Goal: Complete application form

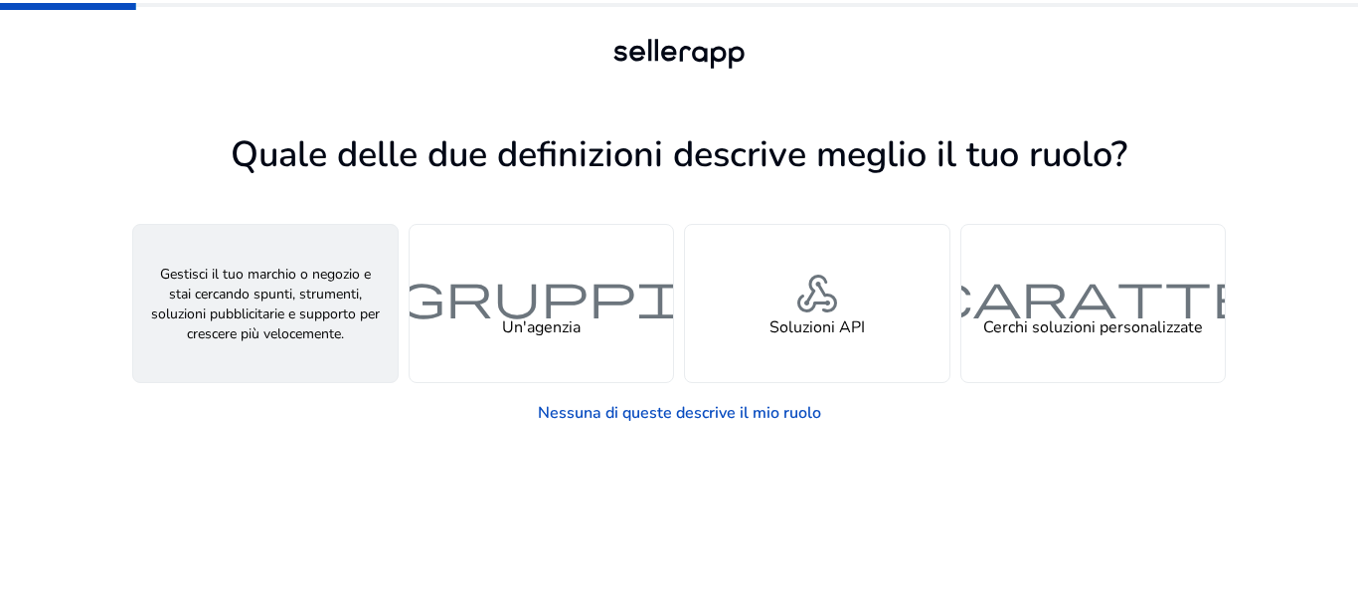
click at [298, 274] on font "persona" at bounding box center [265, 295] width 95 height 58
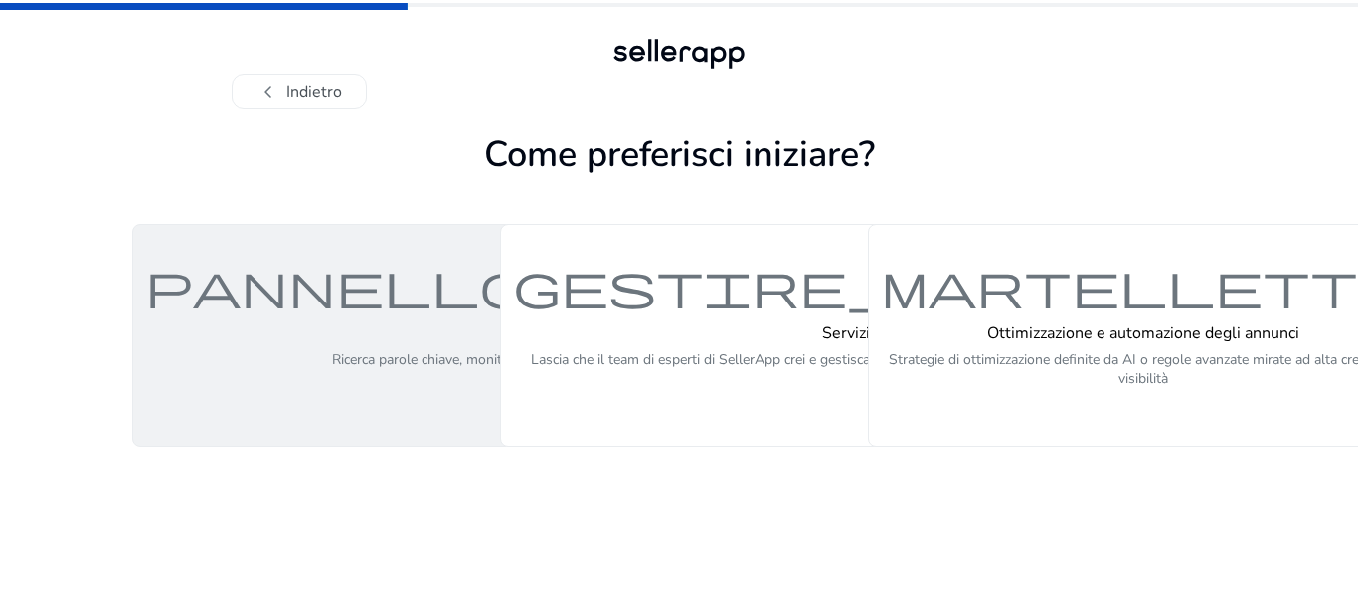
click at [420, 334] on h4 "Piattaforma self-service (fai da te)" at bounding box center [646, 333] width 629 height 19
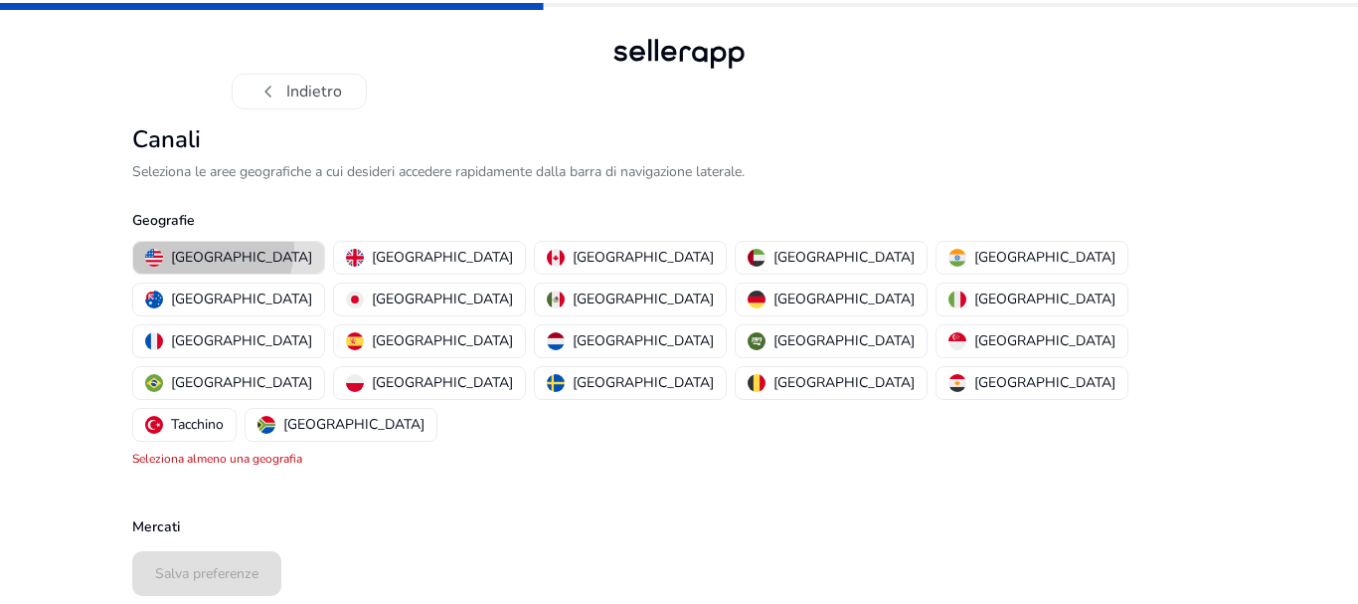
click at [212, 249] on font "[GEOGRAPHIC_DATA]" at bounding box center [241, 257] width 141 height 19
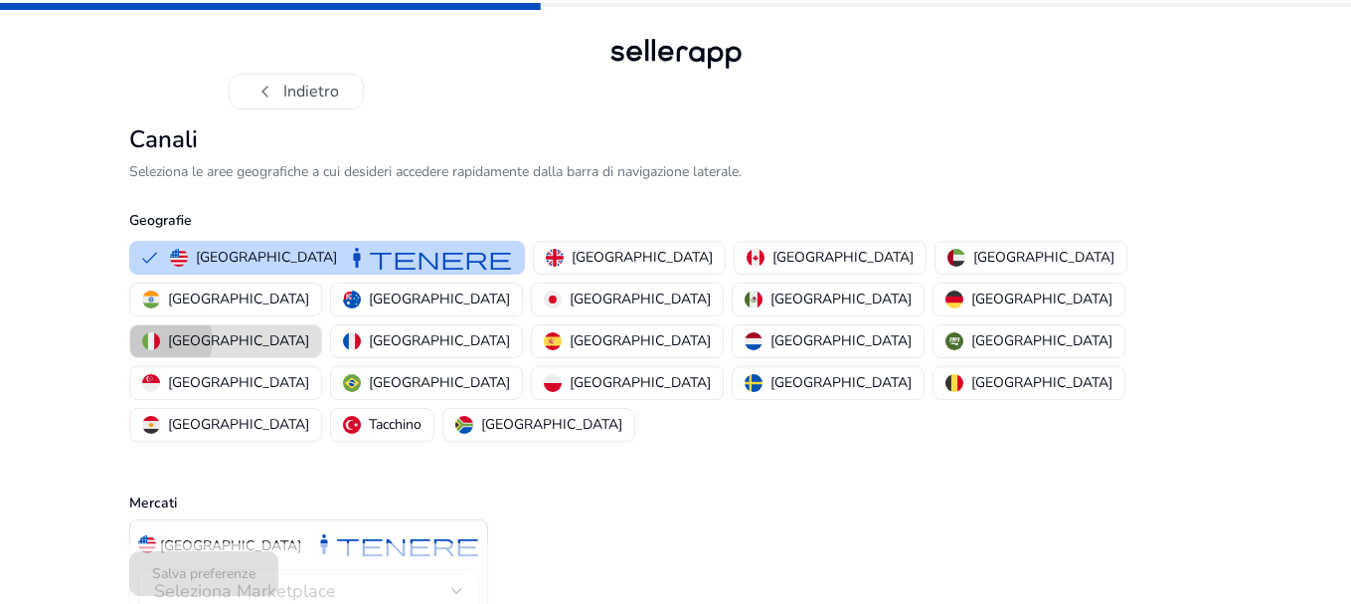
click at [309, 330] on div "[GEOGRAPHIC_DATA]" at bounding box center [225, 340] width 167 height 21
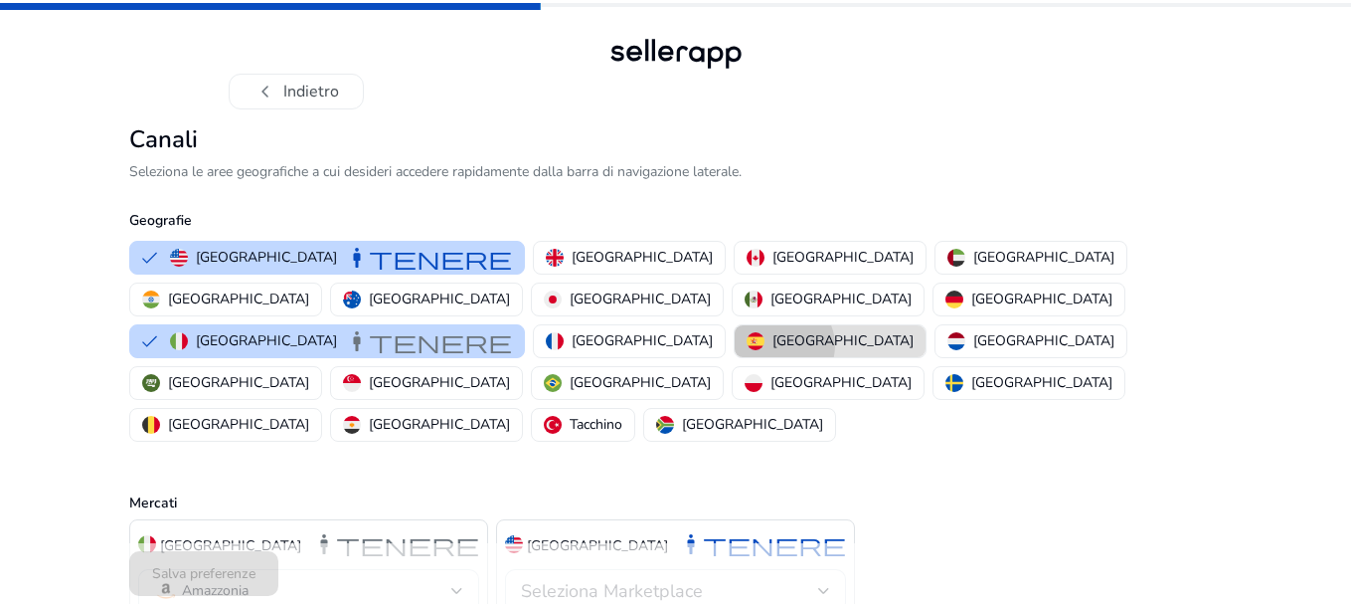
click at [805, 331] on font "[GEOGRAPHIC_DATA]" at bounding box center [843, 340] width 141 height 19
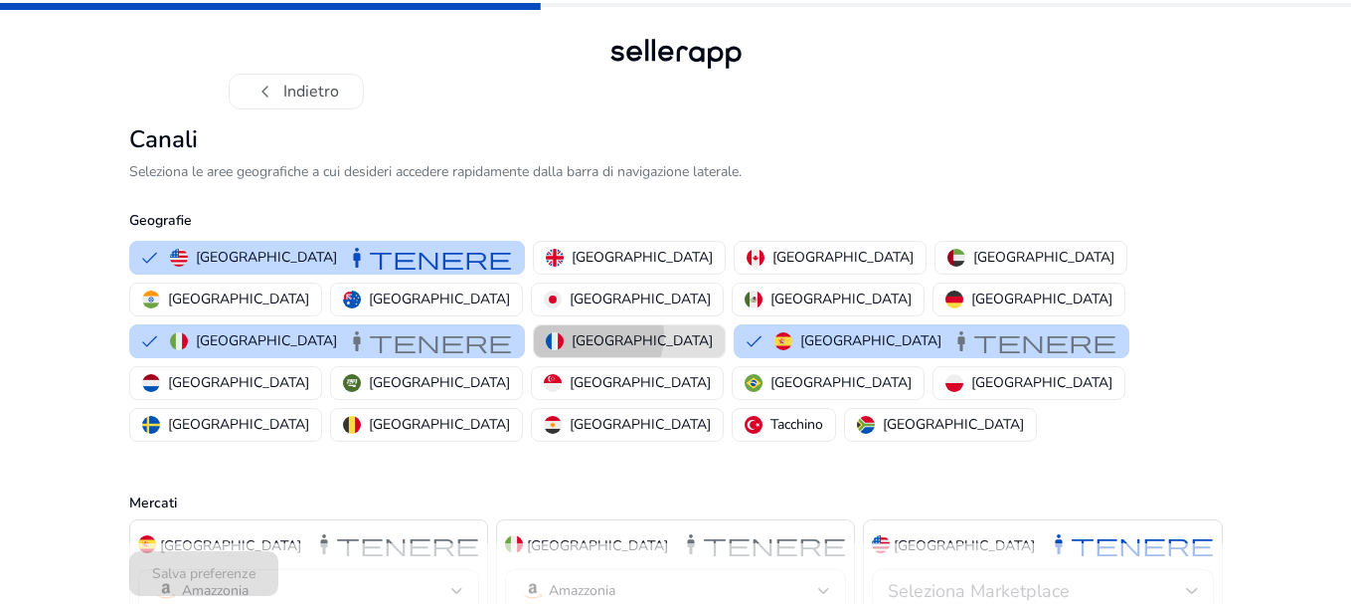
click at [713, 331] on font "[GEOGRAPHIC_DATA]" at bounding box center [642, 340] width 141 height 19
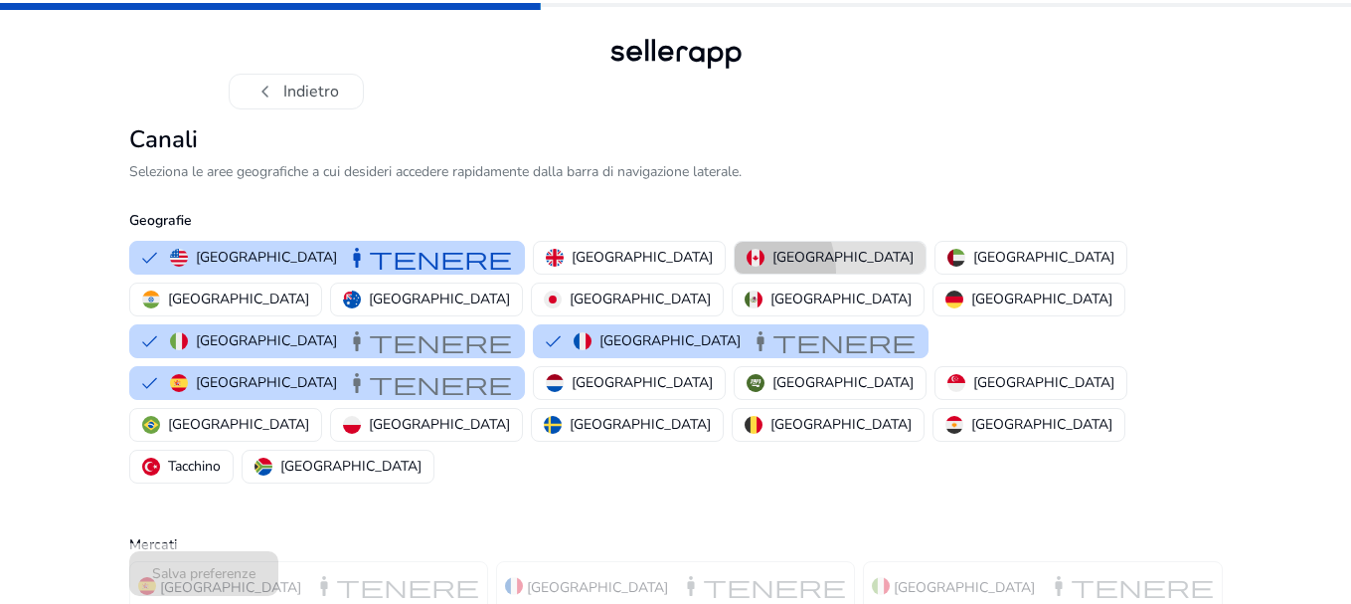
click at [735, 272] on button "[GEOGRAPHIC_DATA]" at bounding box center [830, 258] width 191 height 32
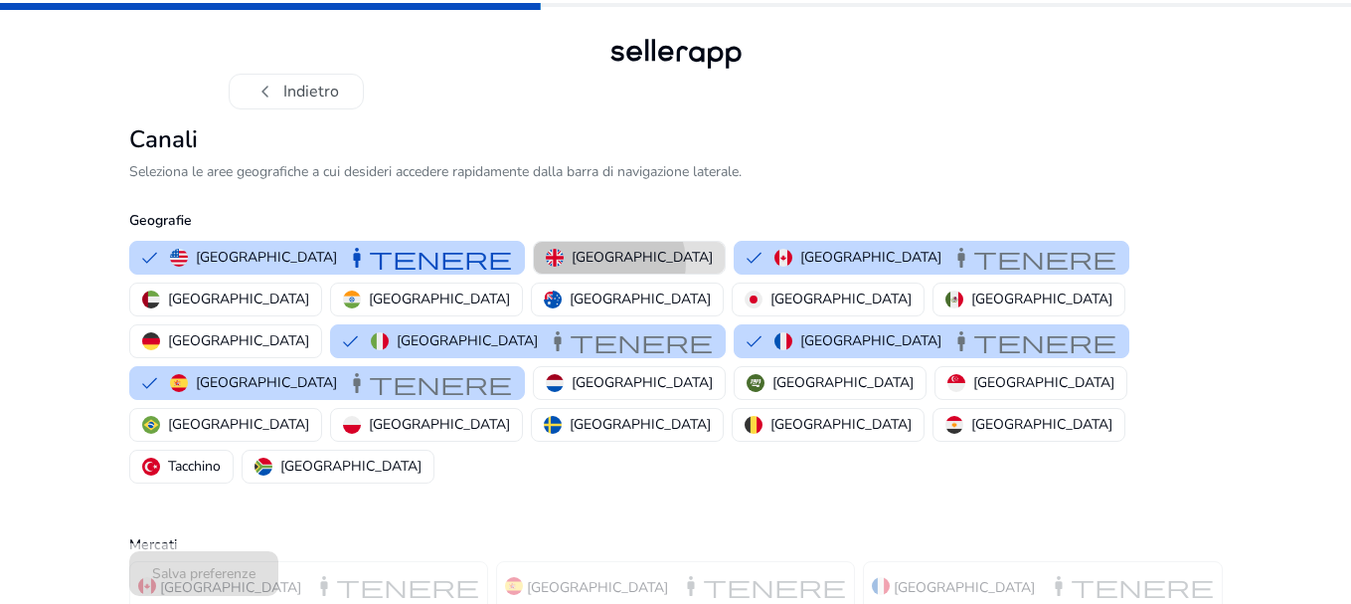
click at [572, 263] on font "[GEOGRAPHIC_DATA]" at bounding box center [642, 257] width 141 height 19
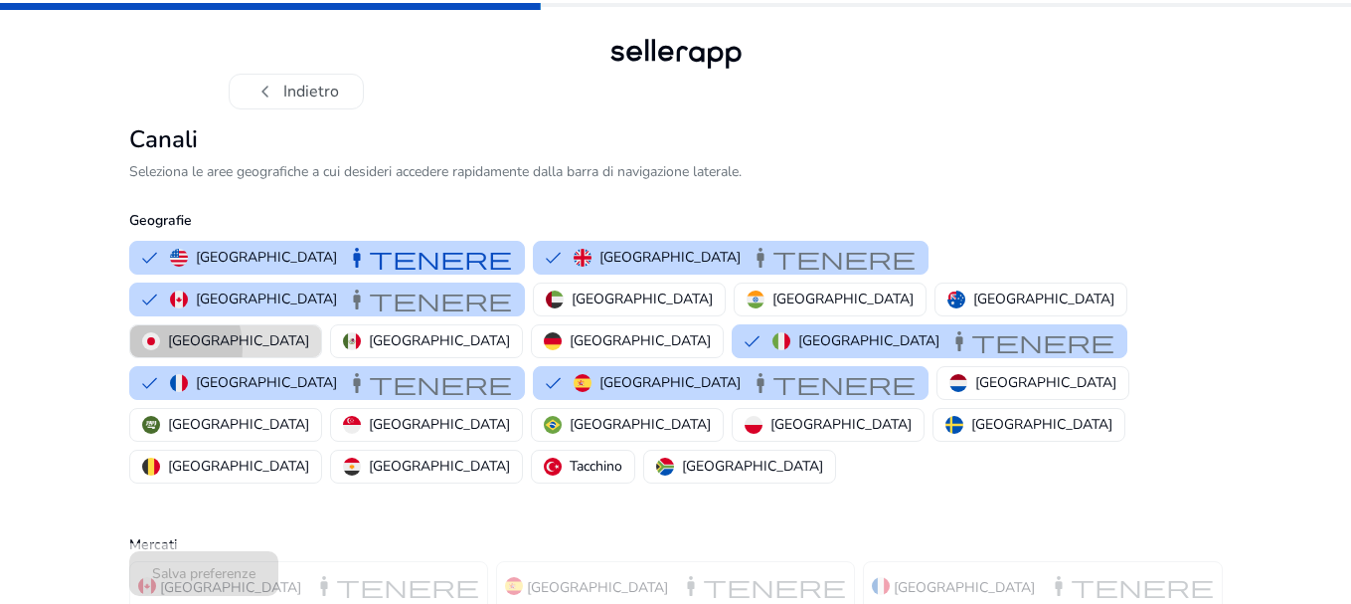
click at [160, 332] on img "button" at bounding box center [151, 341] width 18 height 18
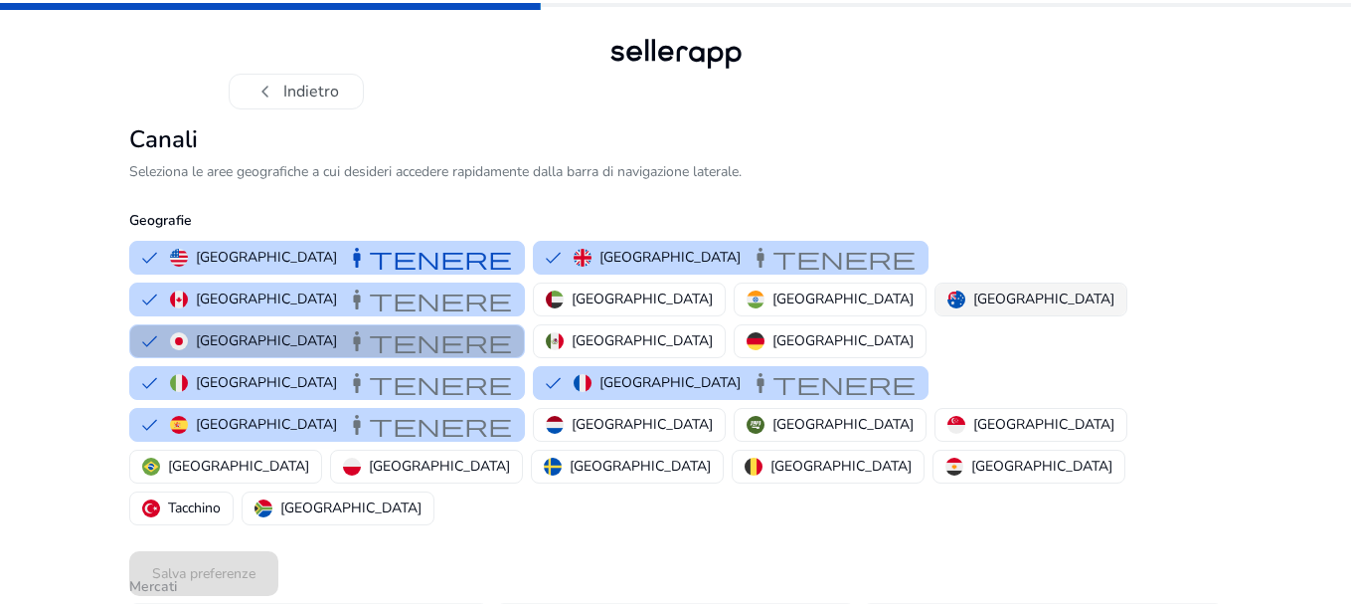
click at [974, 299] on font "[GEOGRAPHIC_DATA]" at bounding box center [1044, 298] width 141 height 19
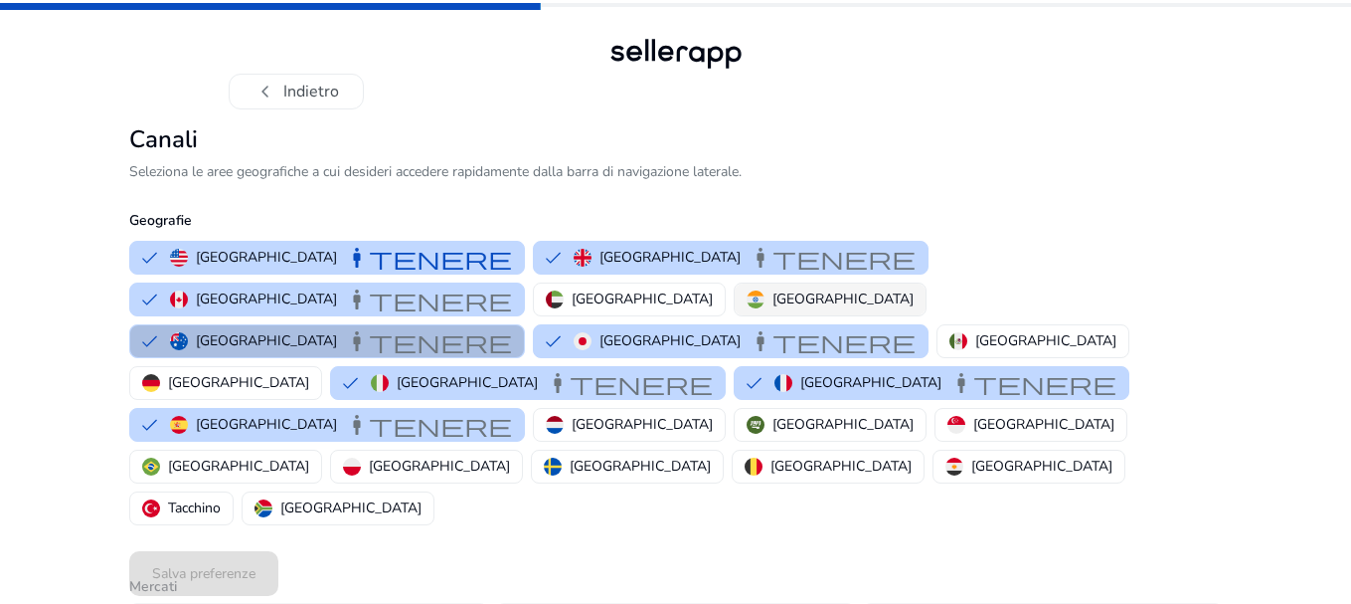
click at [773, 294] on font "[GEOGRAPHIC_DATA]" at bounding box center [843, 298] width 141 height 19
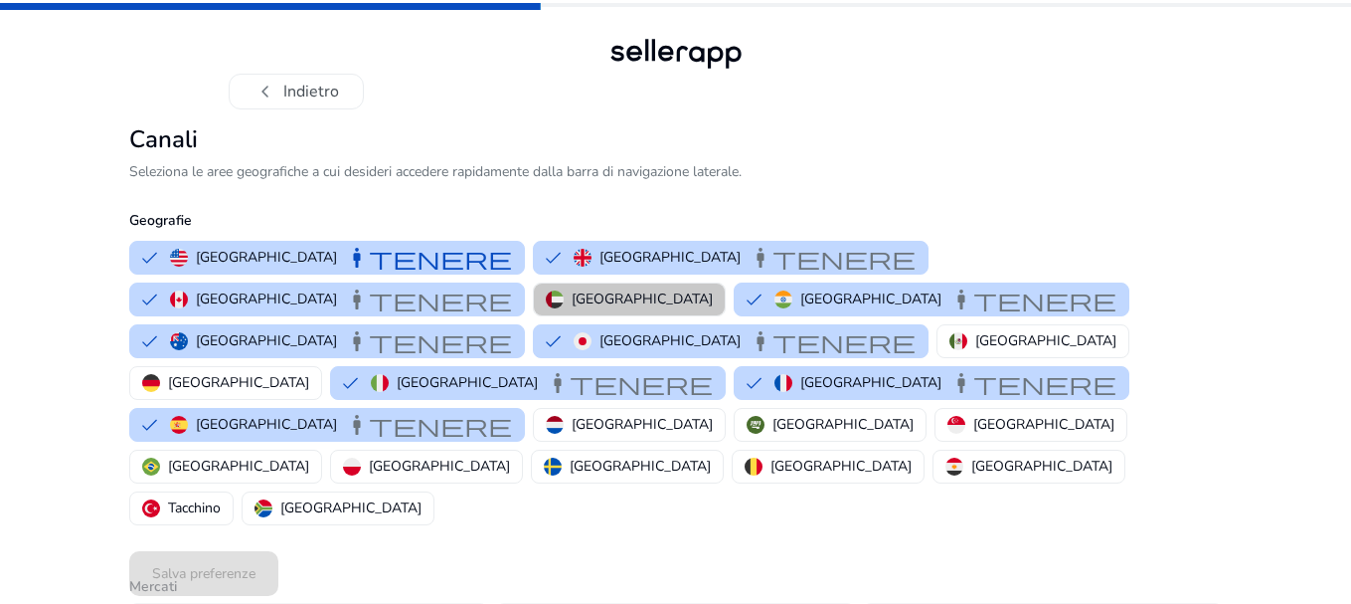
click at [572, 288] on p "[GEOGRAPHIC_DATA]" at bounding box center [642, 298] width 141 height 21
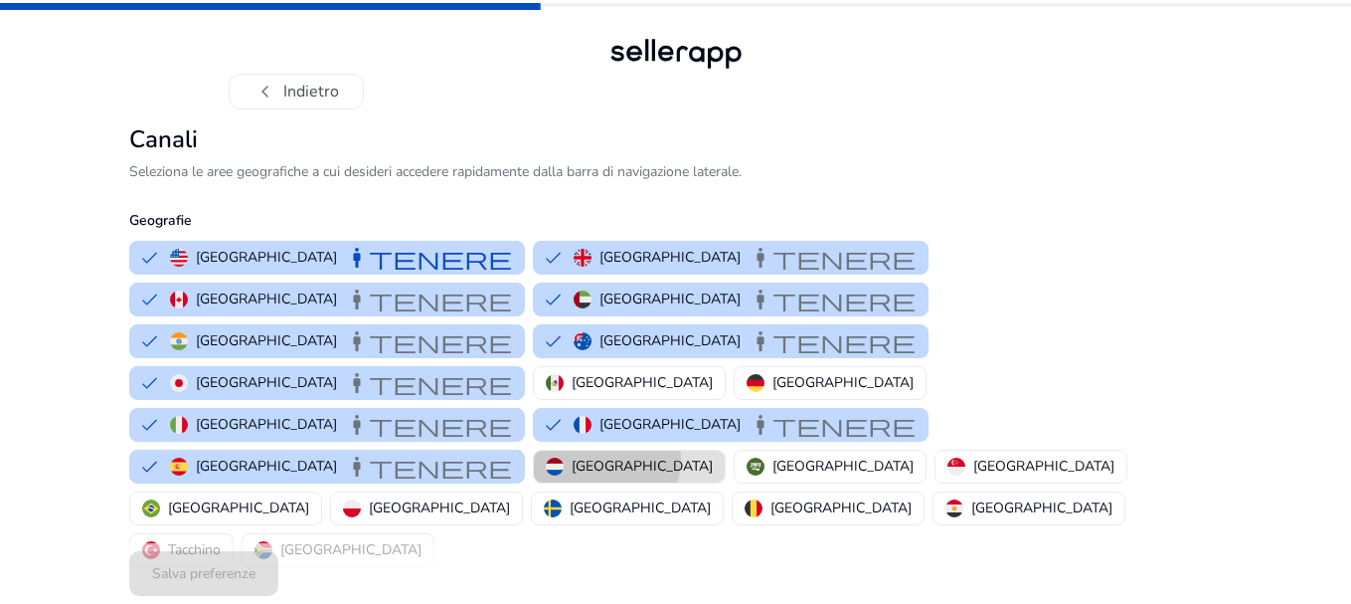
click at [713, 456] on font "[GEOGRAPHIC_DATA]" at bounding box center [642, 465] width 141 height 19
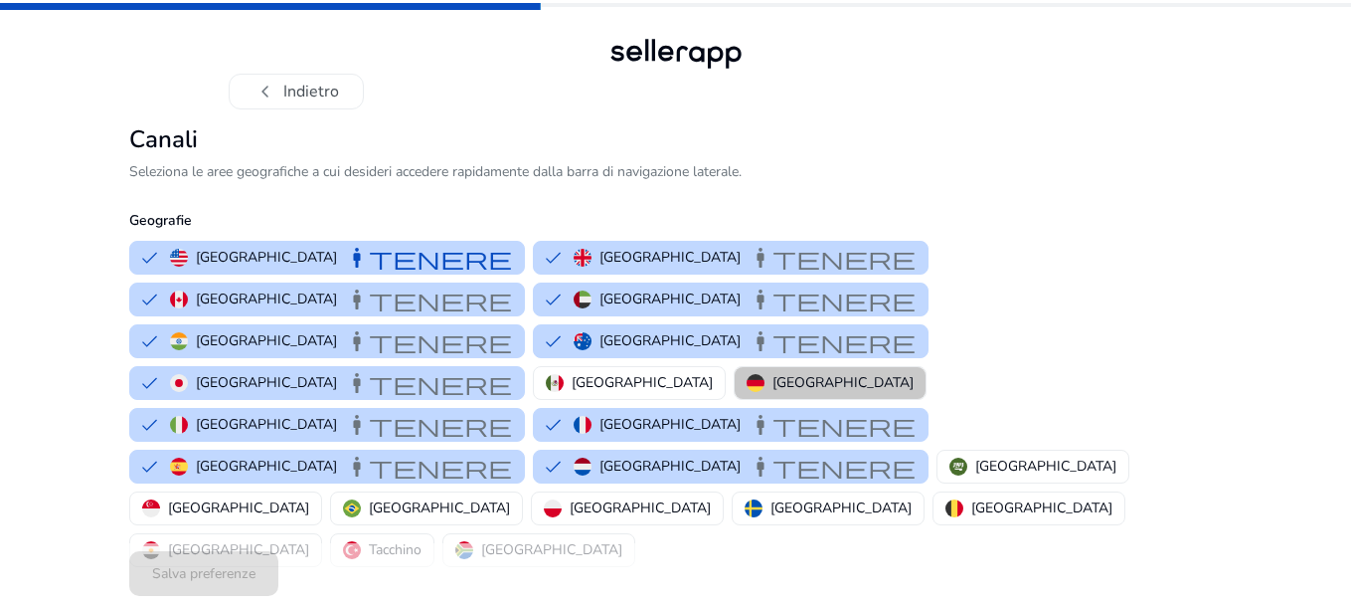
click at [773, 373] on font "[GEOGRAPHIC_DATA]" at bounding box center [843, 382] width 141 height 19
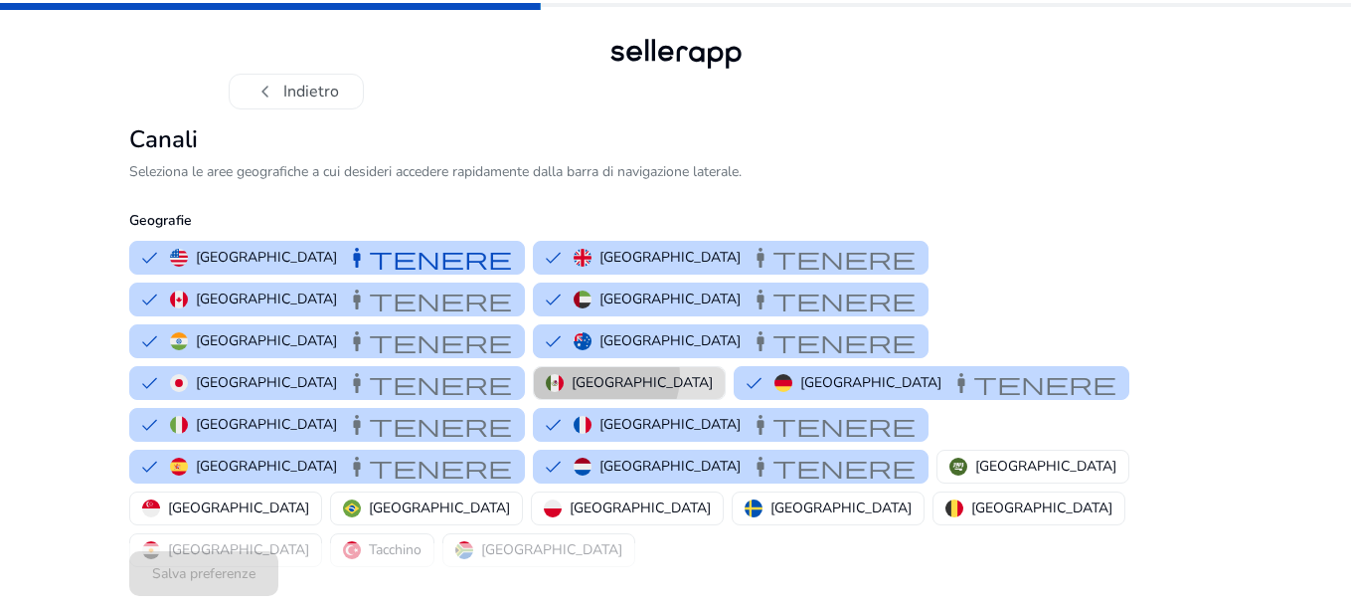
click at [572, 373] on font "[GEOGRAPHIC_DATA]" at bounding box center [642, 382] width 141 height 19
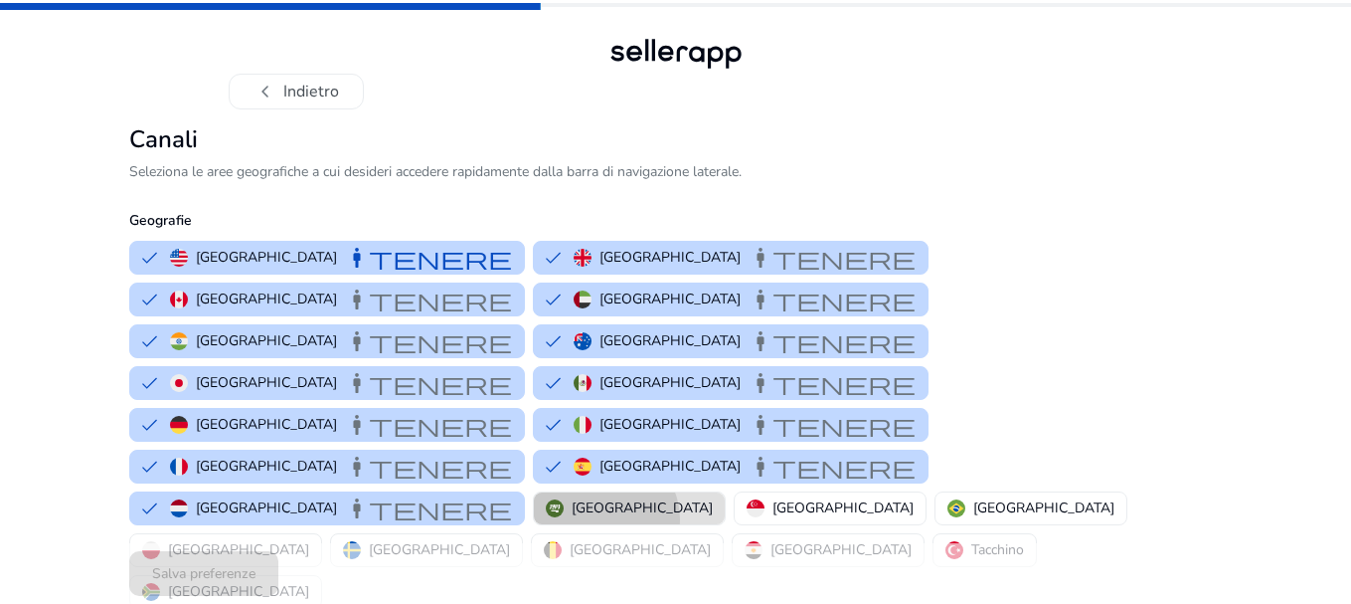
click at [534, 492] on button "[GEOGRAPHIC_DATA]" at bounding box center [629, 508] width 191 height 32
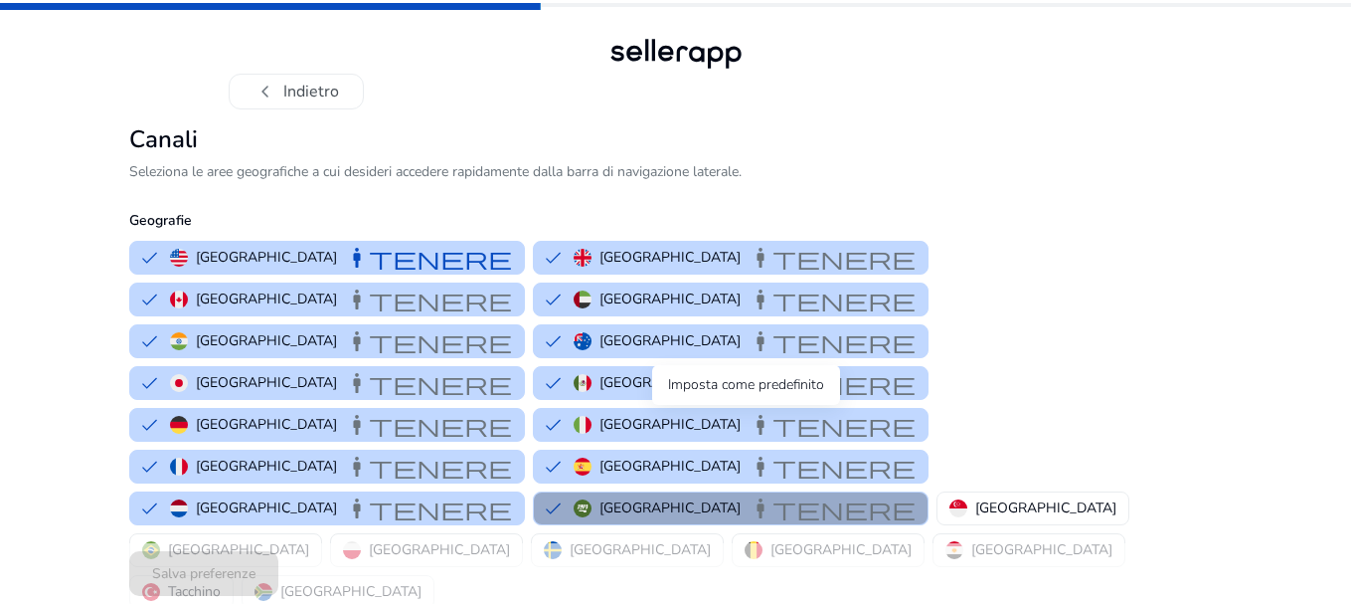
click at [749, 494] on font "Mantenere" at bounding box center [832, 508] width 167 height 28
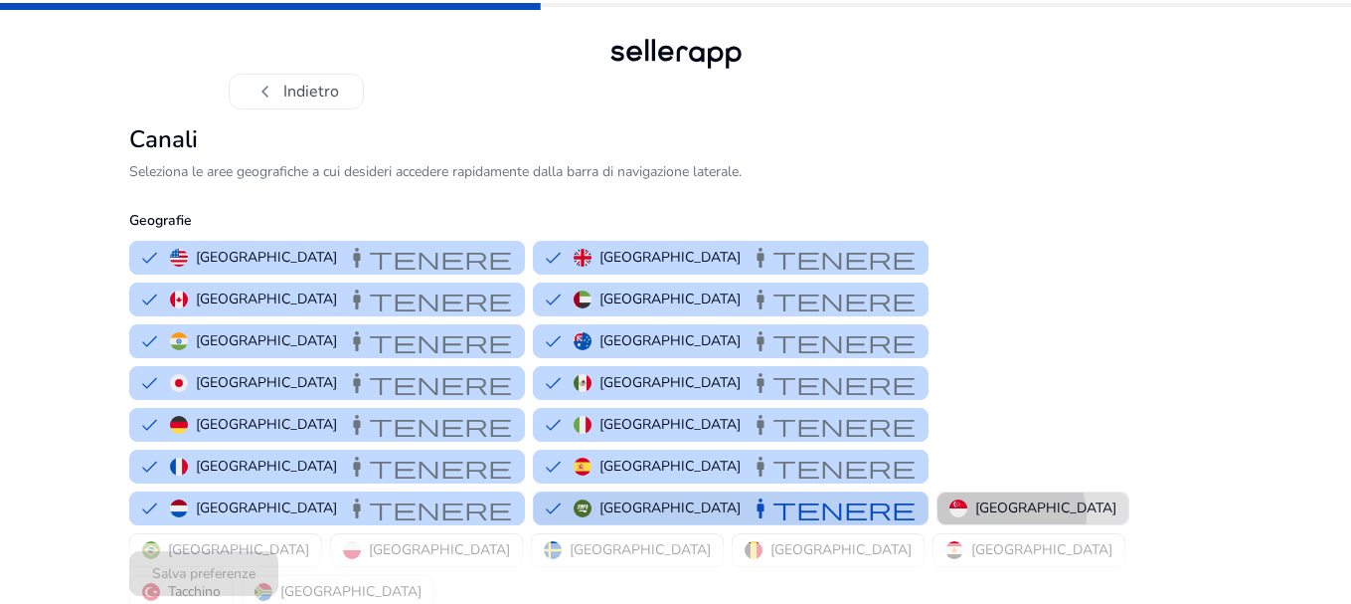
click at [976, 498] on font "[GEOGRAPHIC_DATA]" at bounding box center [1046, 507] width 141 height 19
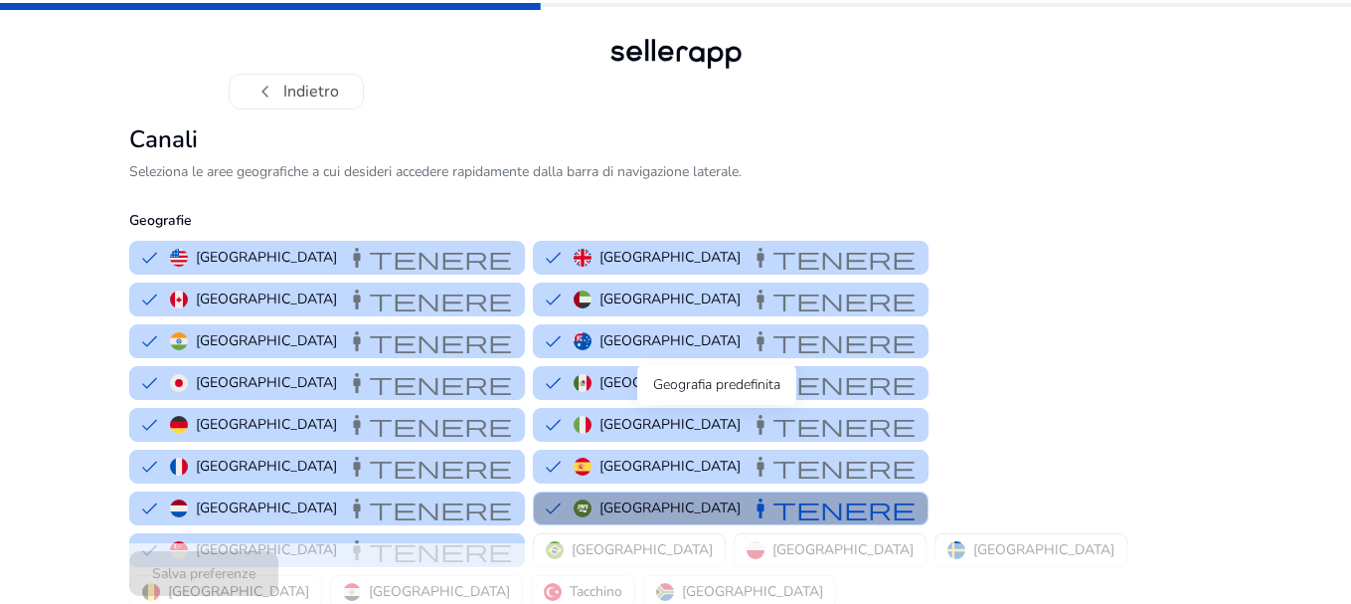
click at [749, 494] on font "Mantenere" at bounding box center [832, 508] width 167 height 28
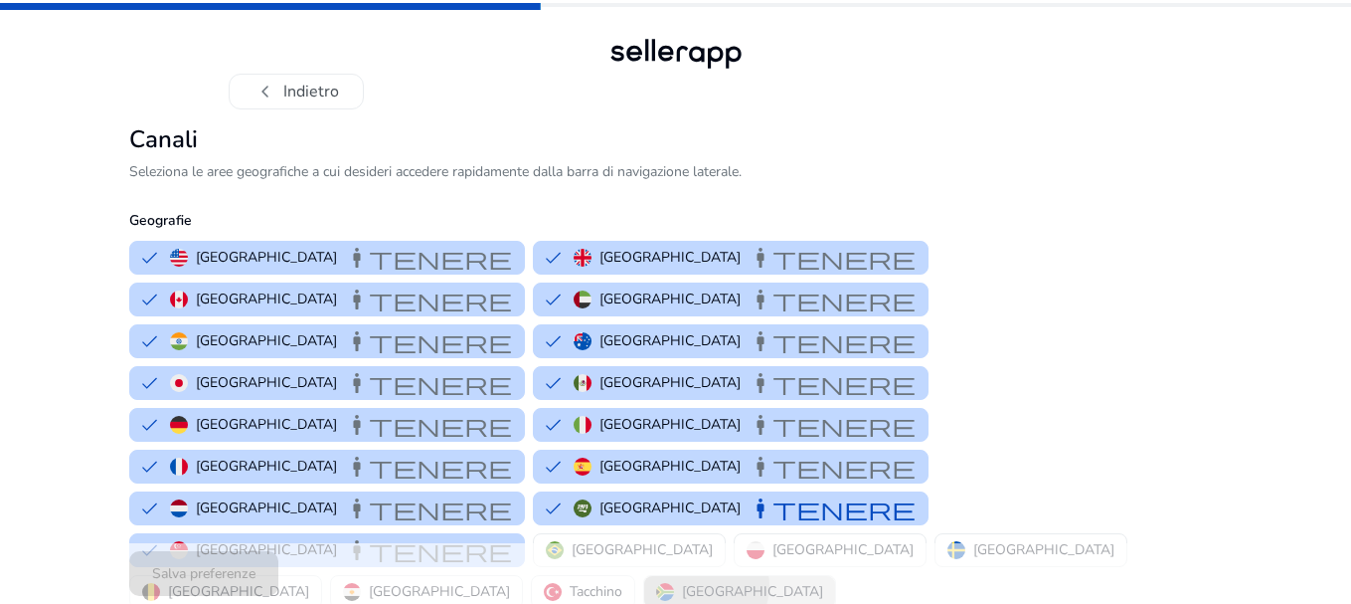
click at [809, 582] on font "[GEOGRAPHIC_DATA]" at bounding box center [752, 591] width 141 height 19
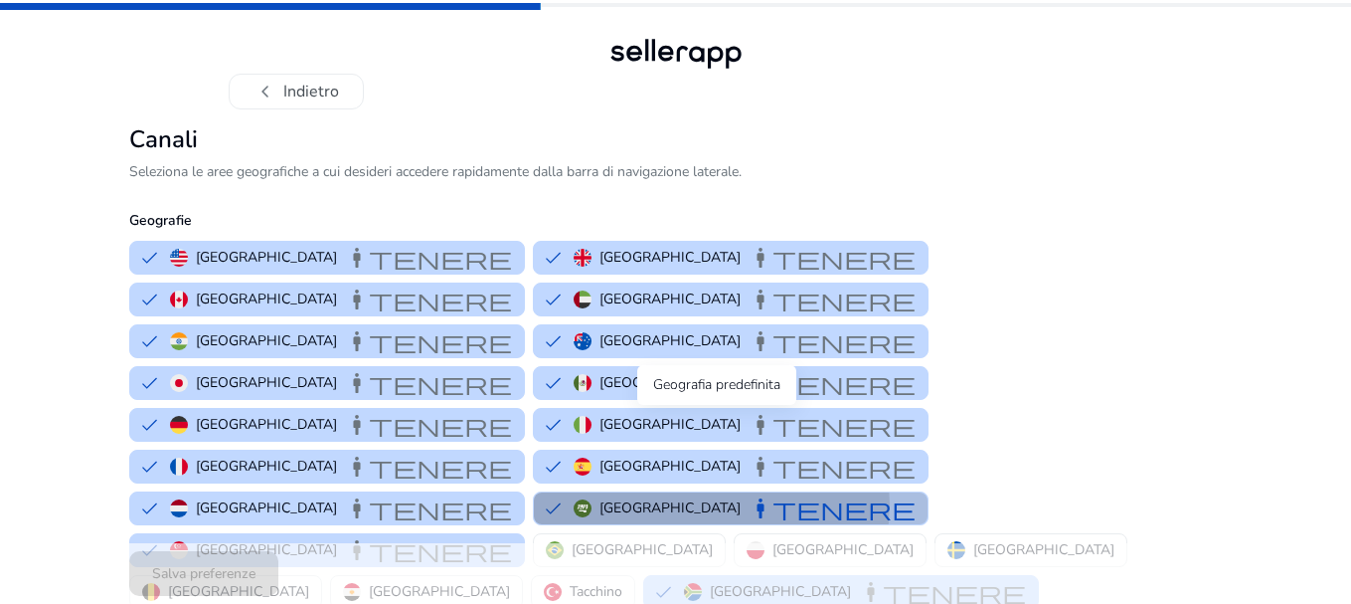
click at [749, 494] on font "Mantenere" at bounding box center [832, 508] width 167 height 28
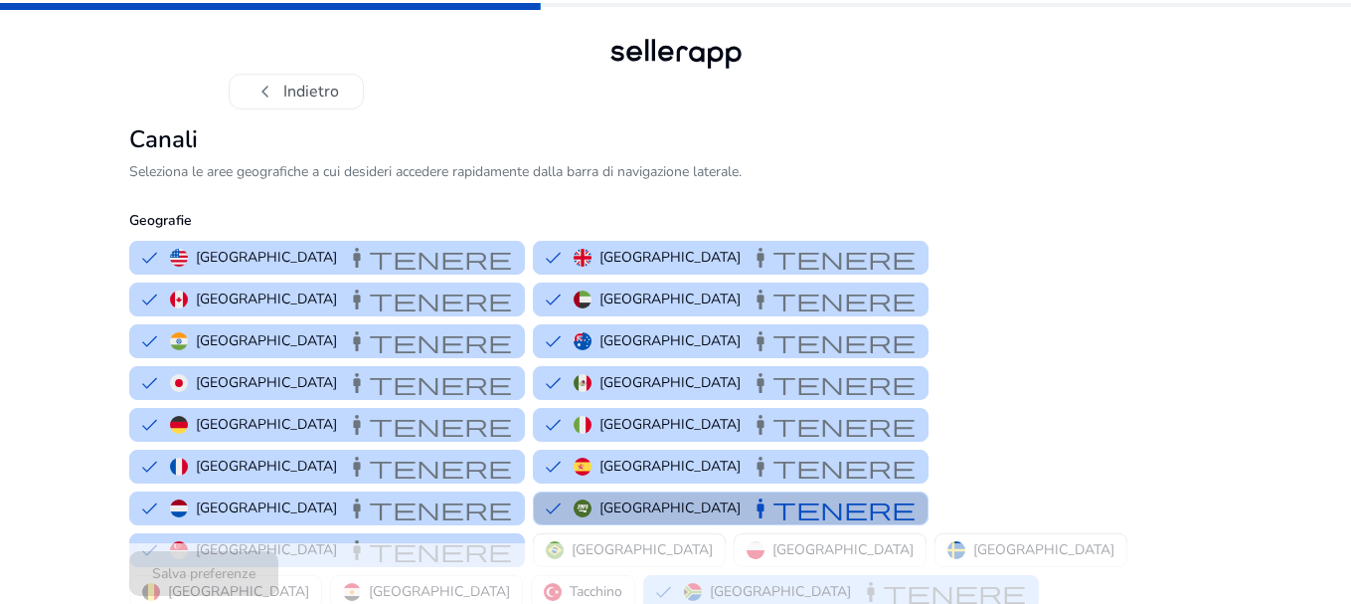
click at [749, 494] on font "Mantenere" at bounding box center [832, 508] width 167 height 28
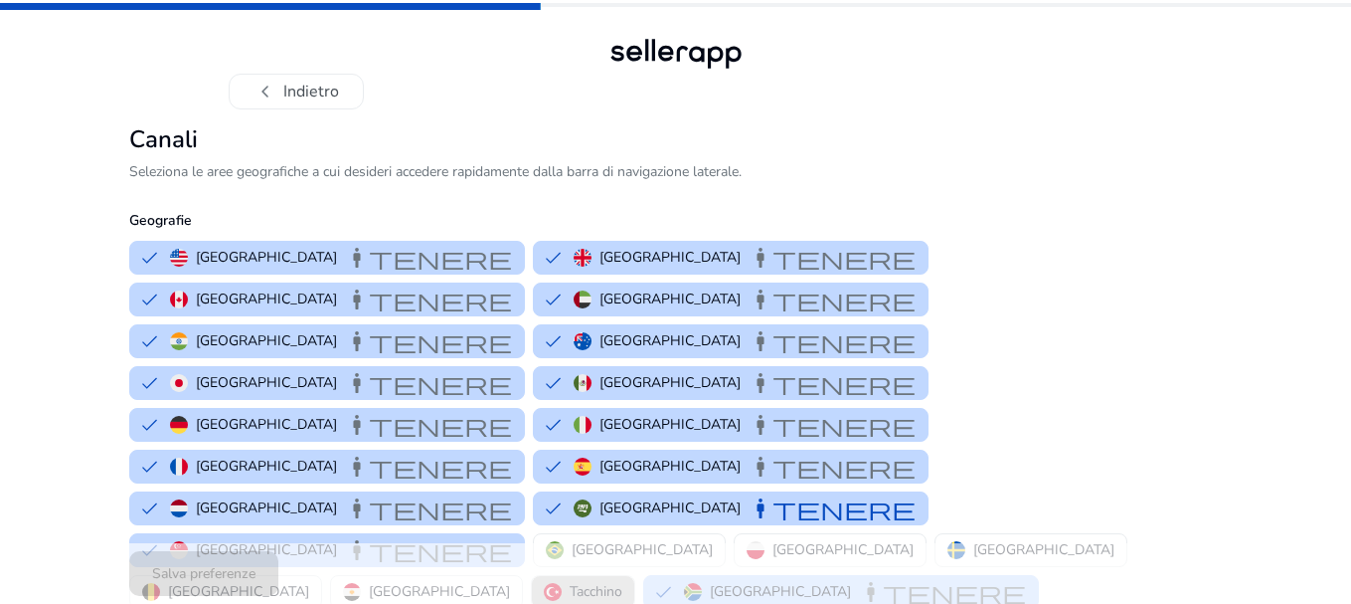
click at [562, 583] on img "button" at bounding box center [553, 592] width 18 height 18
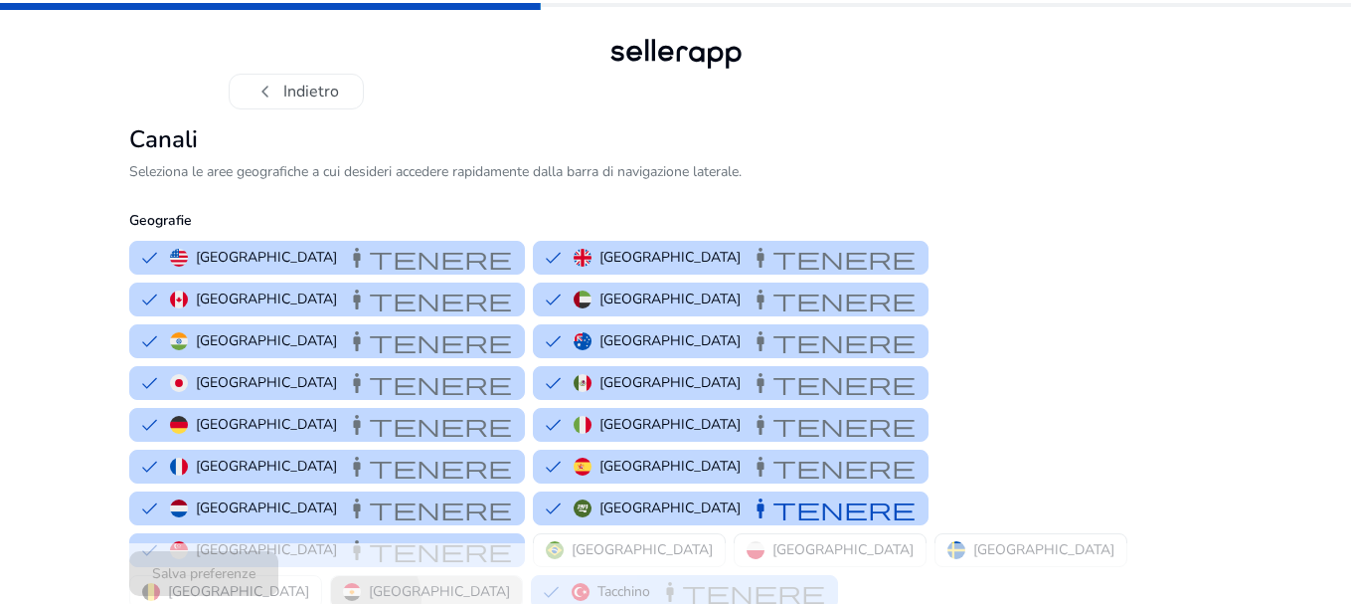
click at [361, 583] on img "button" at bounding box center [352, 592] width 18 height 18
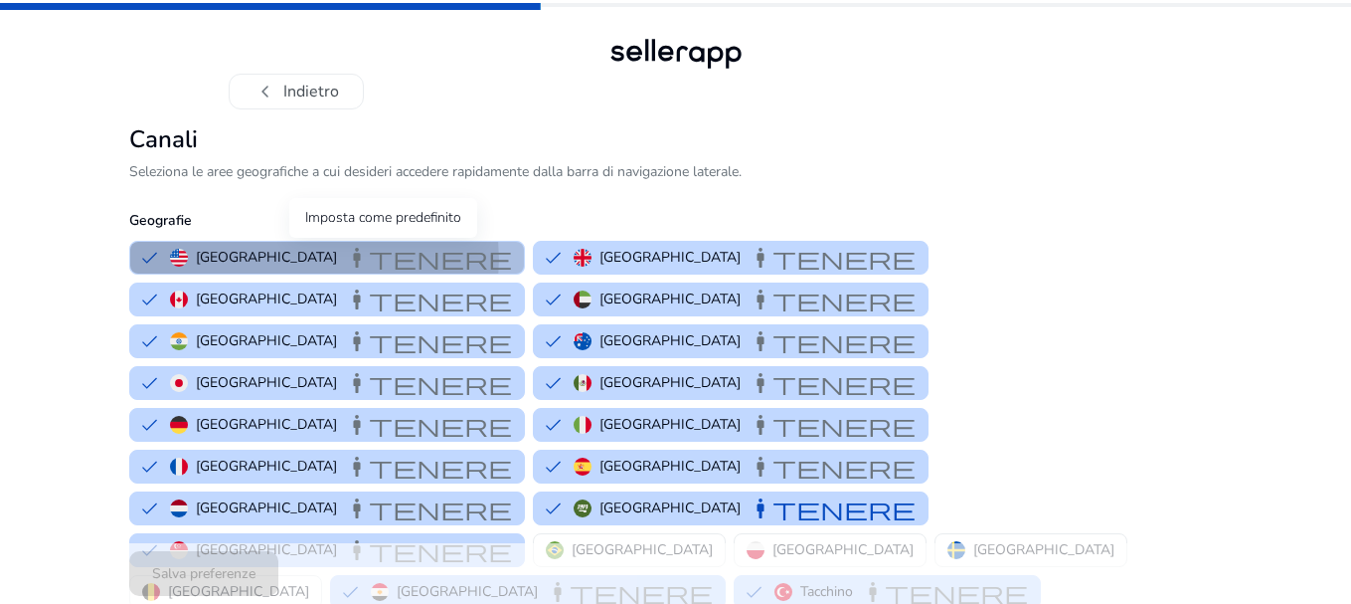
click at [345, 260] on font "Mantenere" at bounding box center [428, 258] width 167 height 28
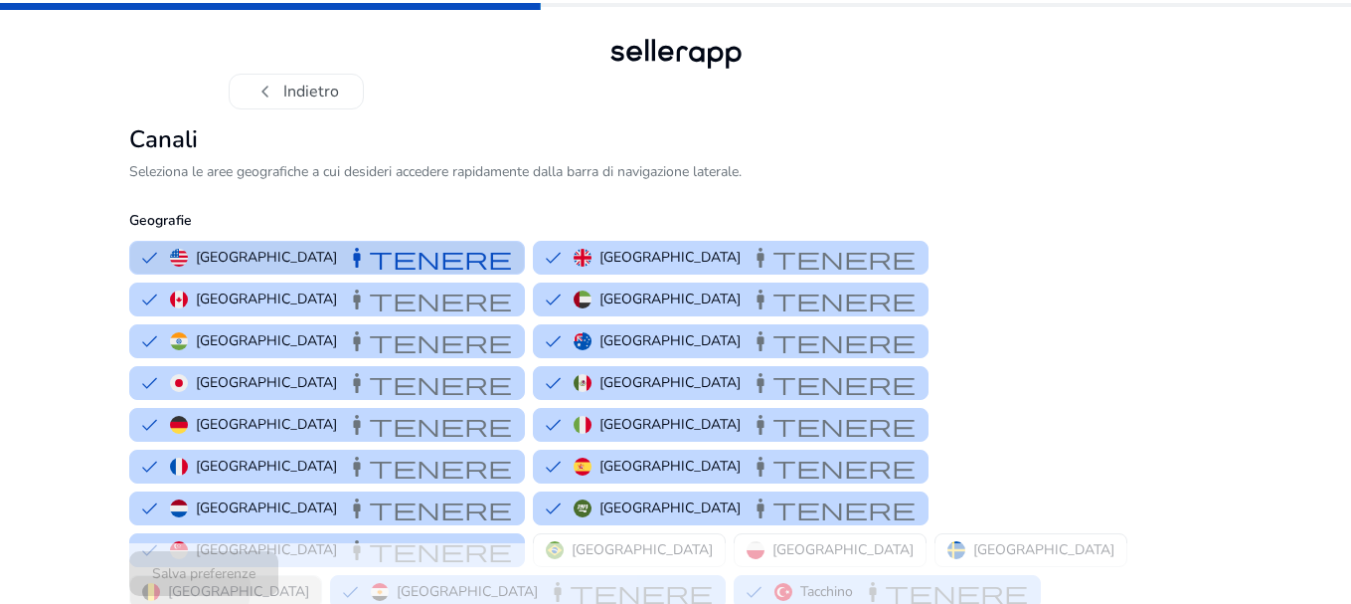
click at [309, 582] on font "[GEOGRAPHIC_DATA]" at bounding box center [238, 591] width 141 height 19
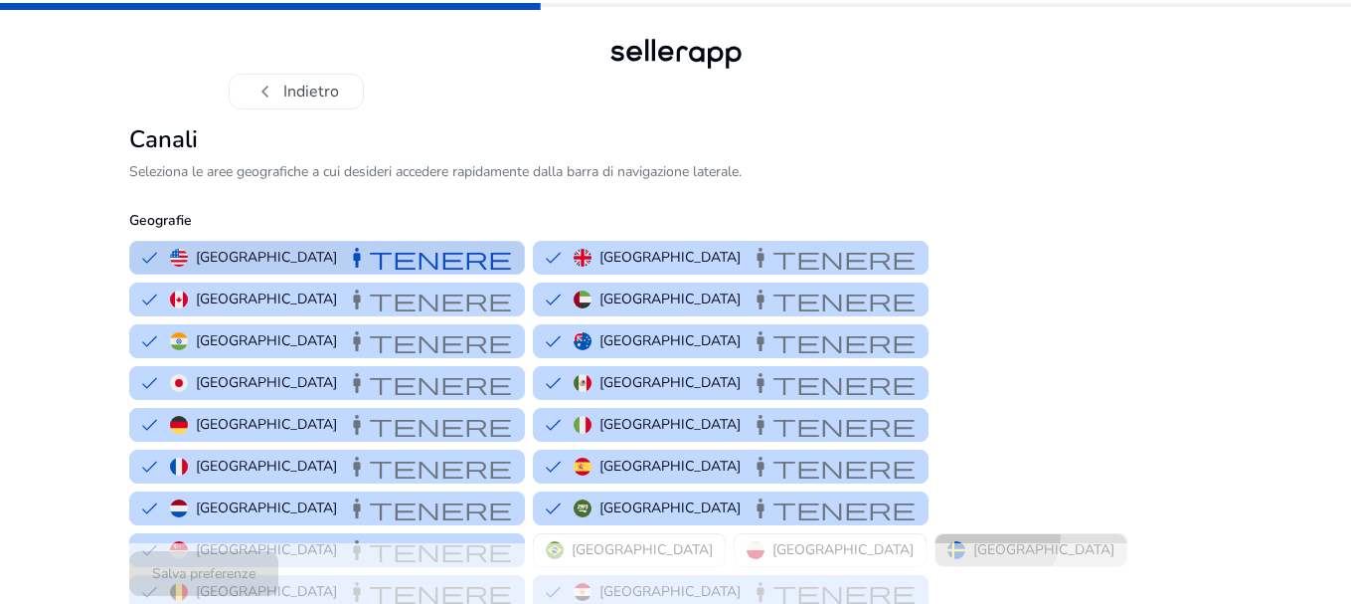
click at [936, 534] on button "[GEOGRAPHIC_DATA]" at bounding box center [1031, 550] width 191 height 32
click at [773, 540] on font "[GEOGRAPHIC_DATA]" at bounding box center [843, 549] width 141 height 19
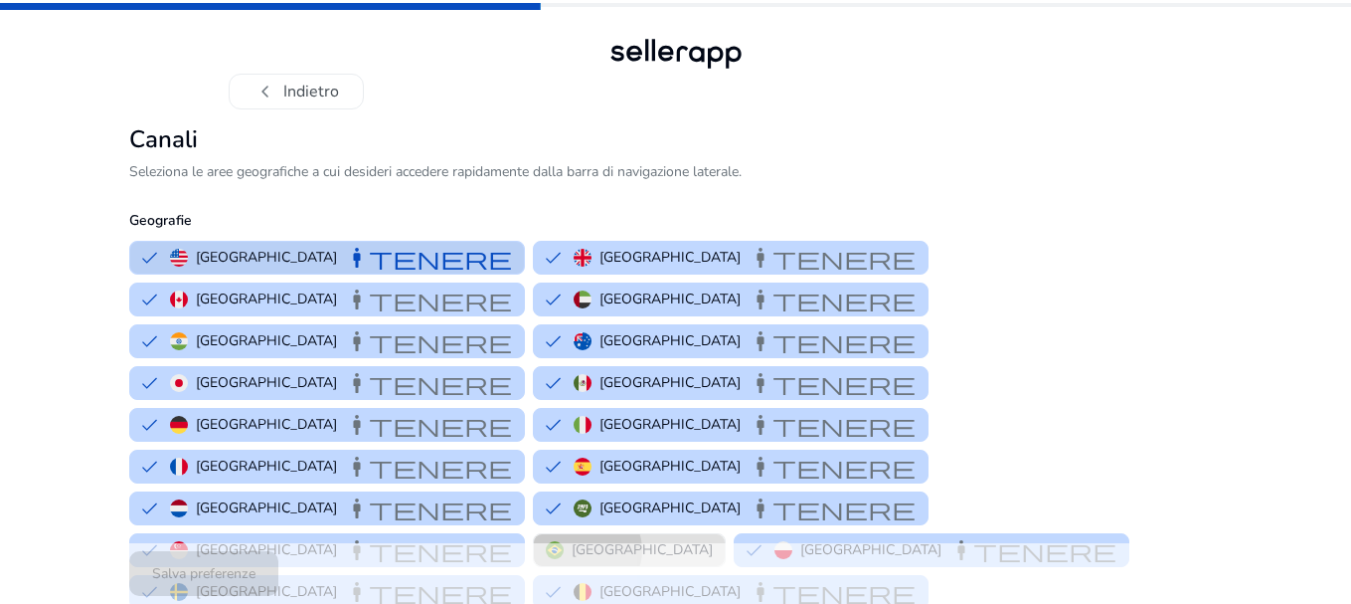
click at [572, 540] on font "[GEOGRAPHIC_DATA]" at bounding box center [642, 549] width 141 height 19
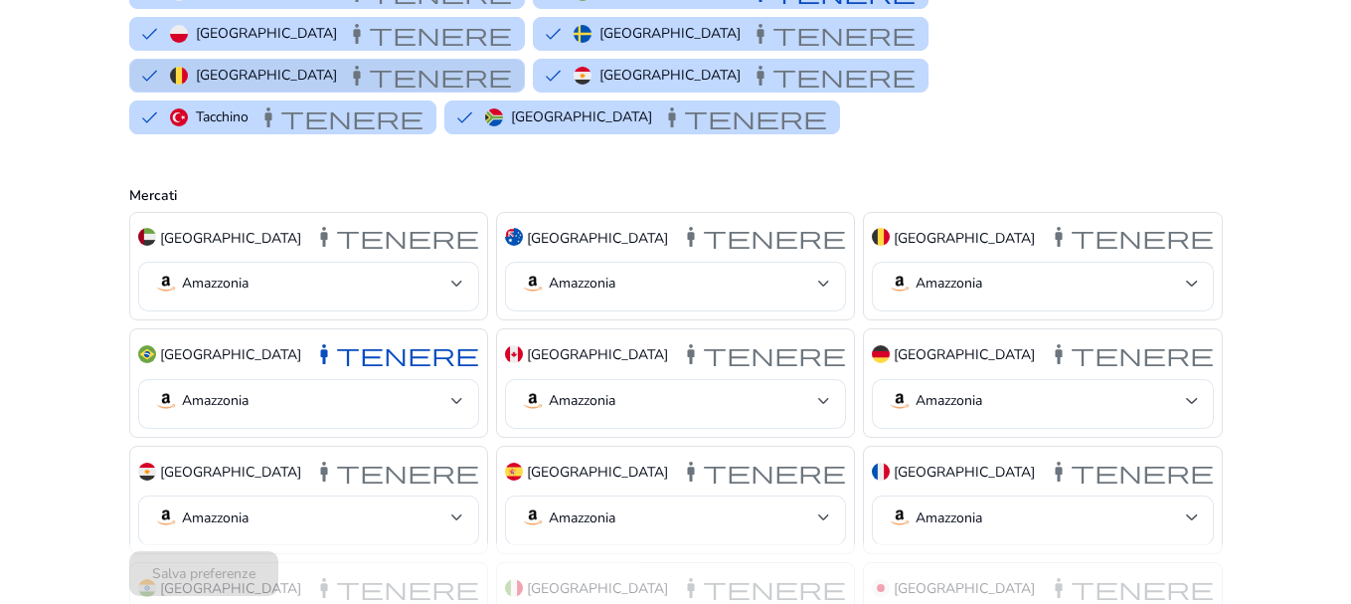
scroll to position [559, 0]
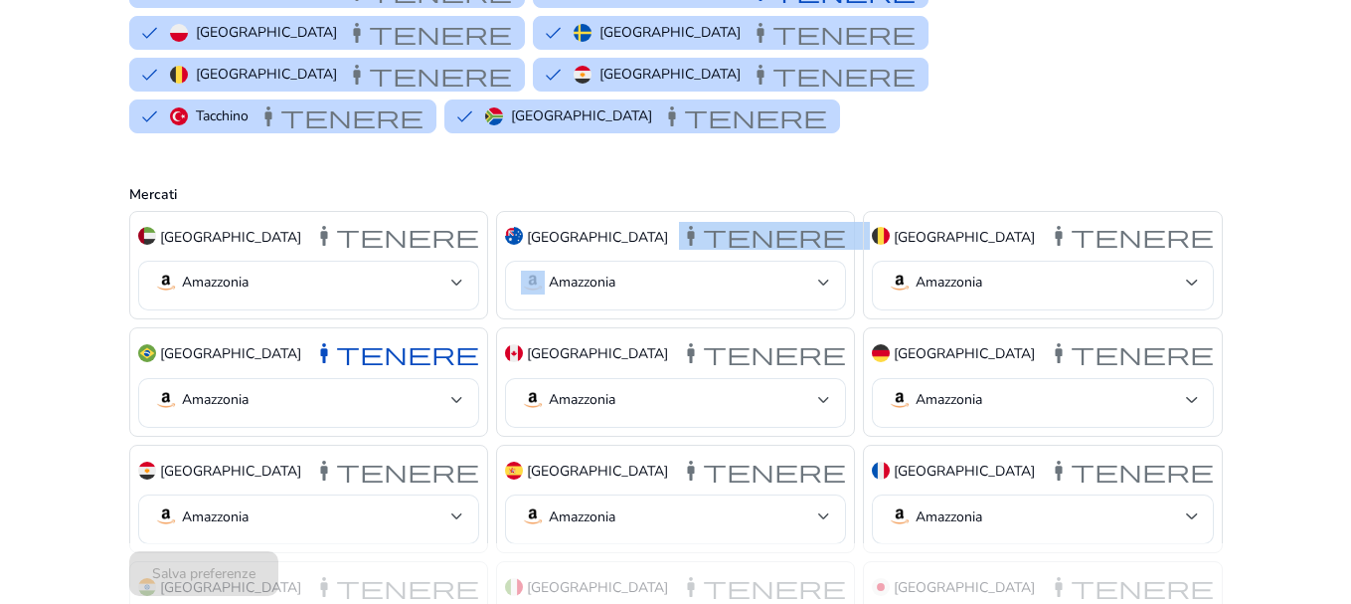
drag, startPoint x: 703, startPoint y: 144, endPoint x: 639, endPoint y: 124, distance: 66.7
click at [639, 211] on div "Australia Mantenere Amazzonia" at bounding box center [675, 265] width 359 height 109
click at [639, 220] on div "Australia Mantenere" at bounding box center [675, 237] width 341 height 34
click at [623, 220] on div "Australia Mantenere" at bounding box center [675, 237] width 341 height 34
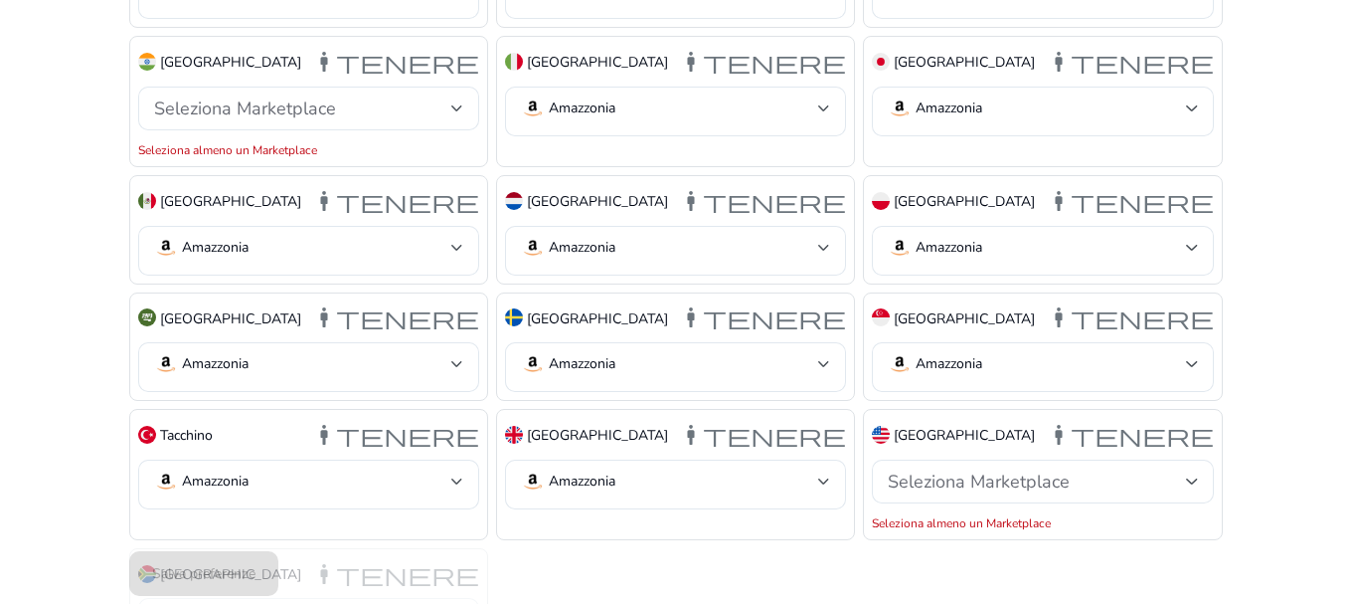
scroll to position [1088, 0]
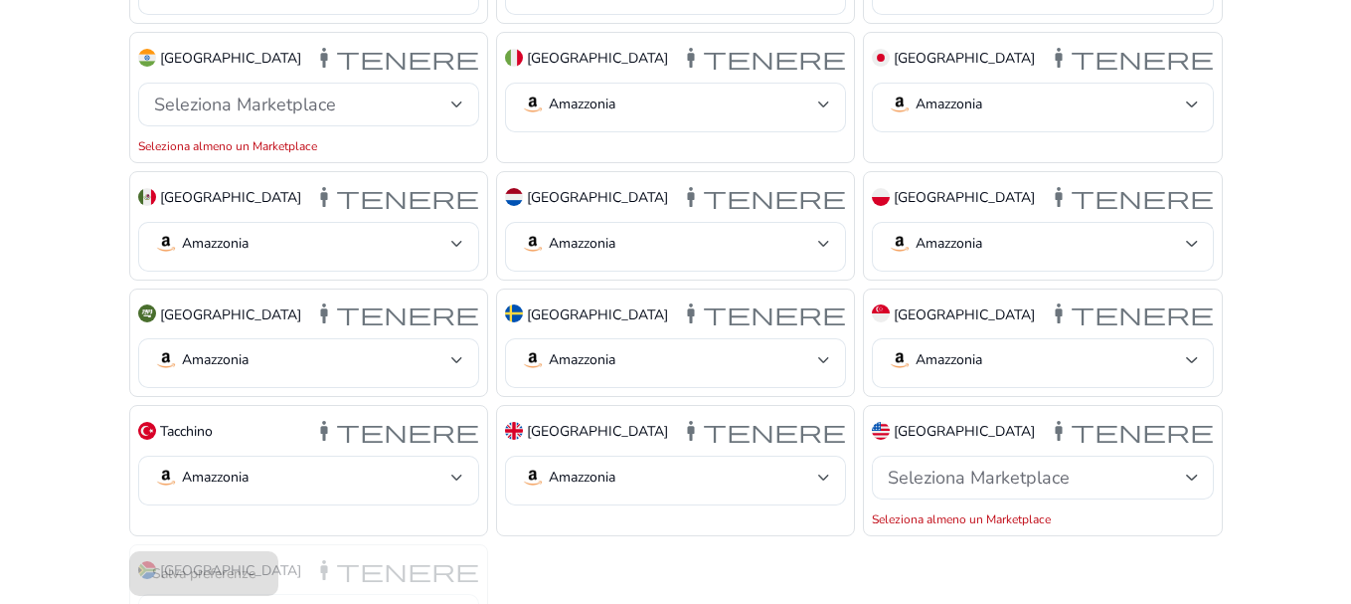
click at [210, 421] on p "Tacchino" at bounding box center [186, 431] width 53 height 21
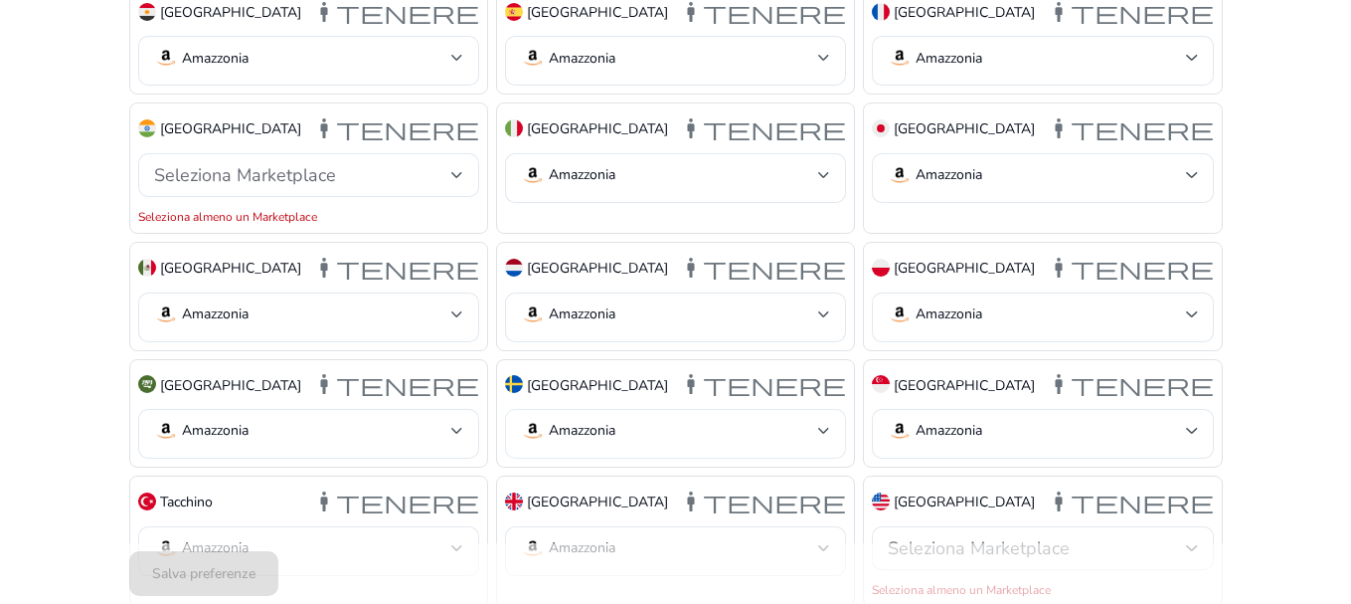
scroll to position [1010, 0]
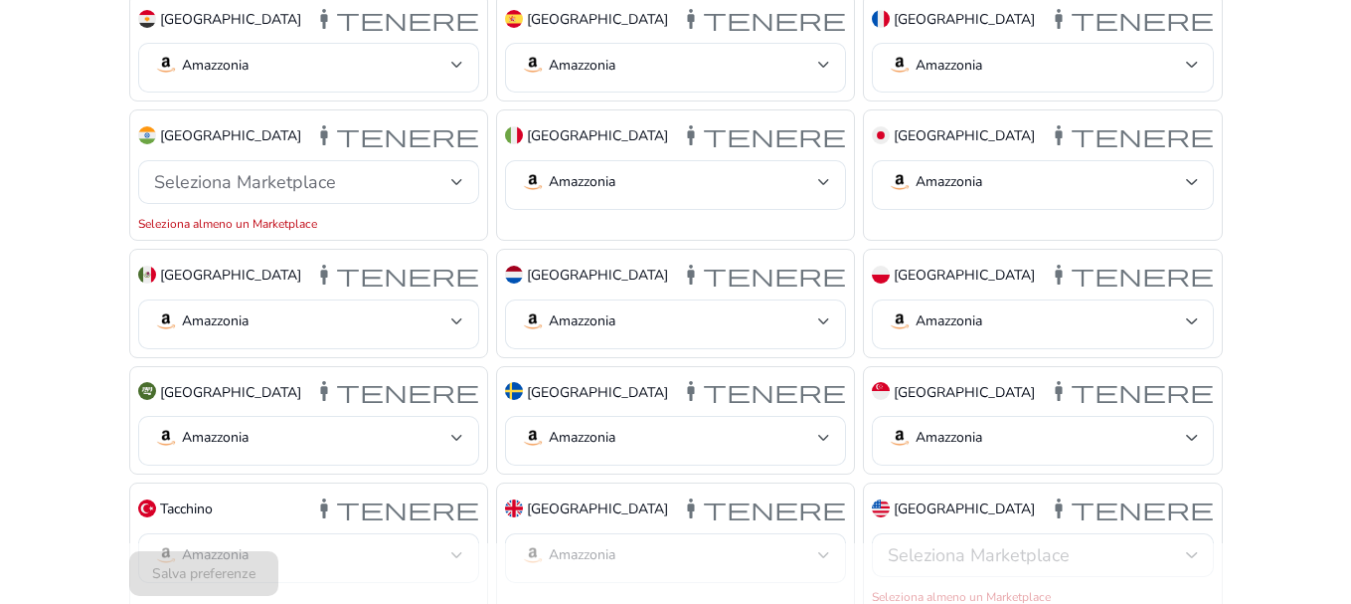
click at [908, 499] on font "[GEOGRAPHIC_DATA]" at bounding box center [964, 508] width 141 height 19
click at [1133, 494] on font "Mantenere" at bounding box center [1130, 508] width 167 height 28
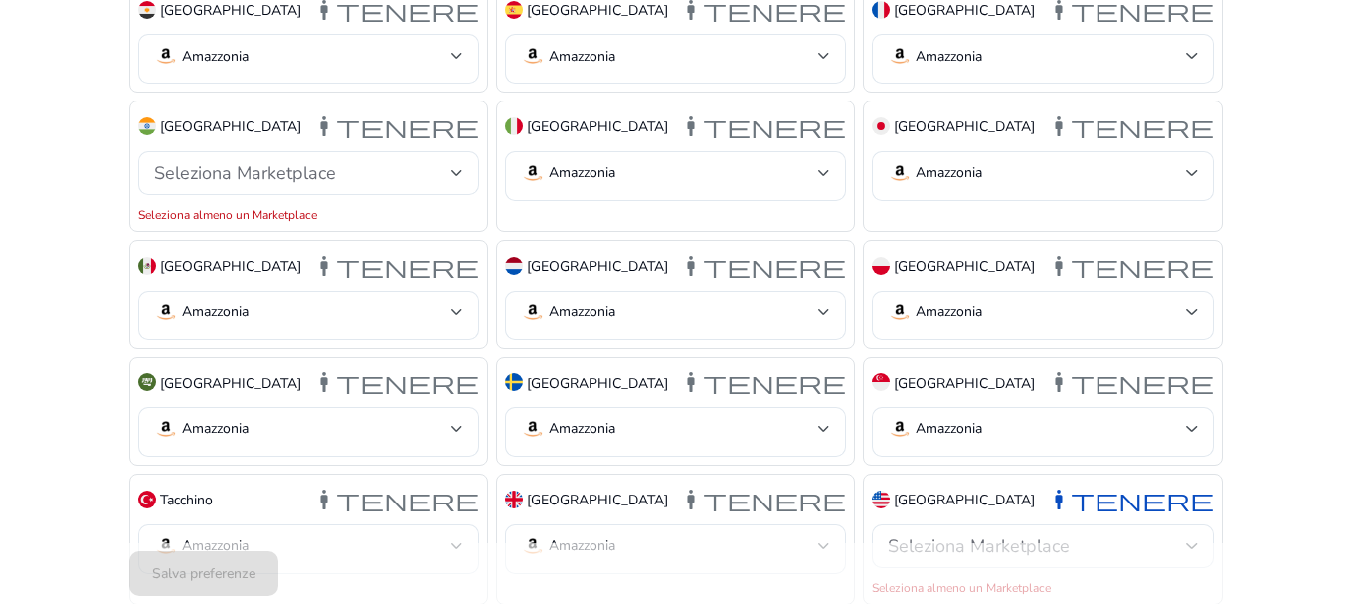
scroll to position [1018, 0]
click at [1193, 535] on div at bounding box center [1192, 547] width 12 height 24
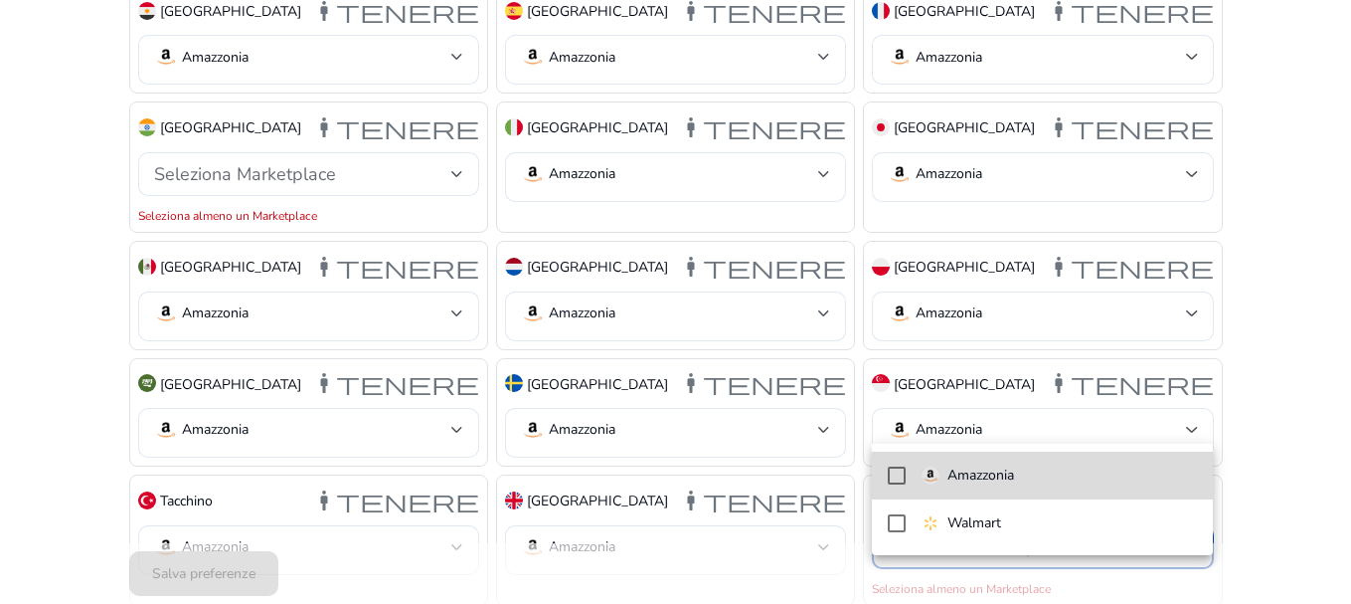
click at [889, 477] on mat-pseudo-checkbox at bounding box center [897, 475] width 18 height 18
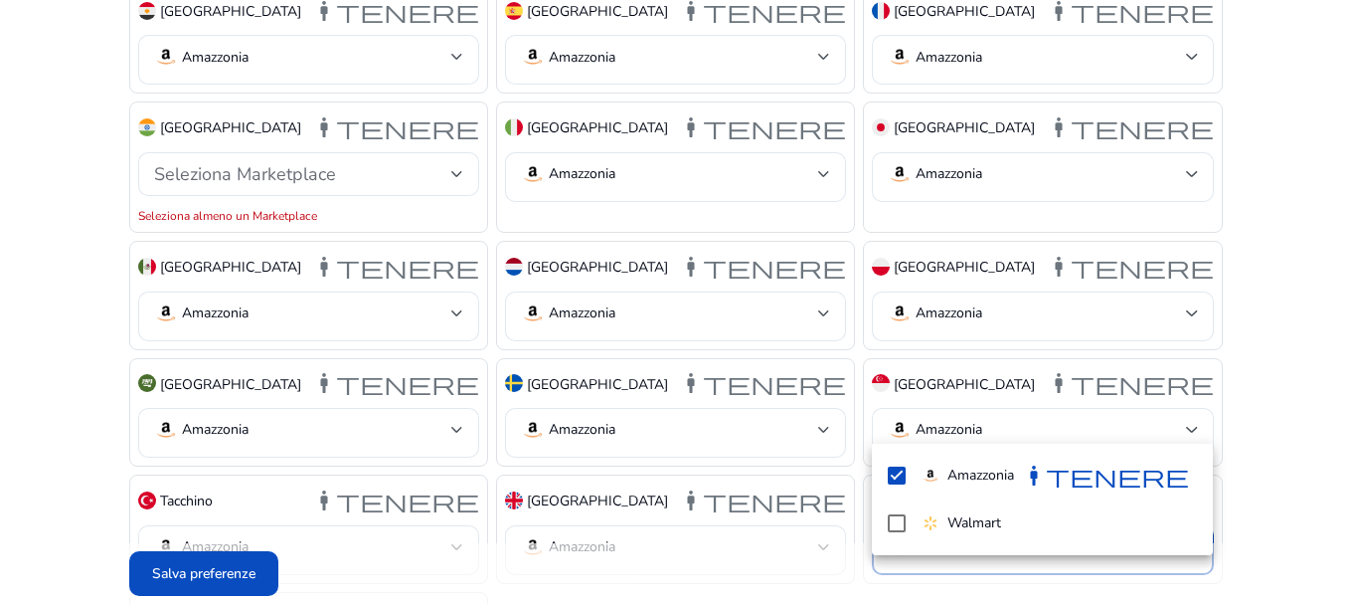
click at [260, 577] on div at bounding box center [675, 302] width 1351 height 604
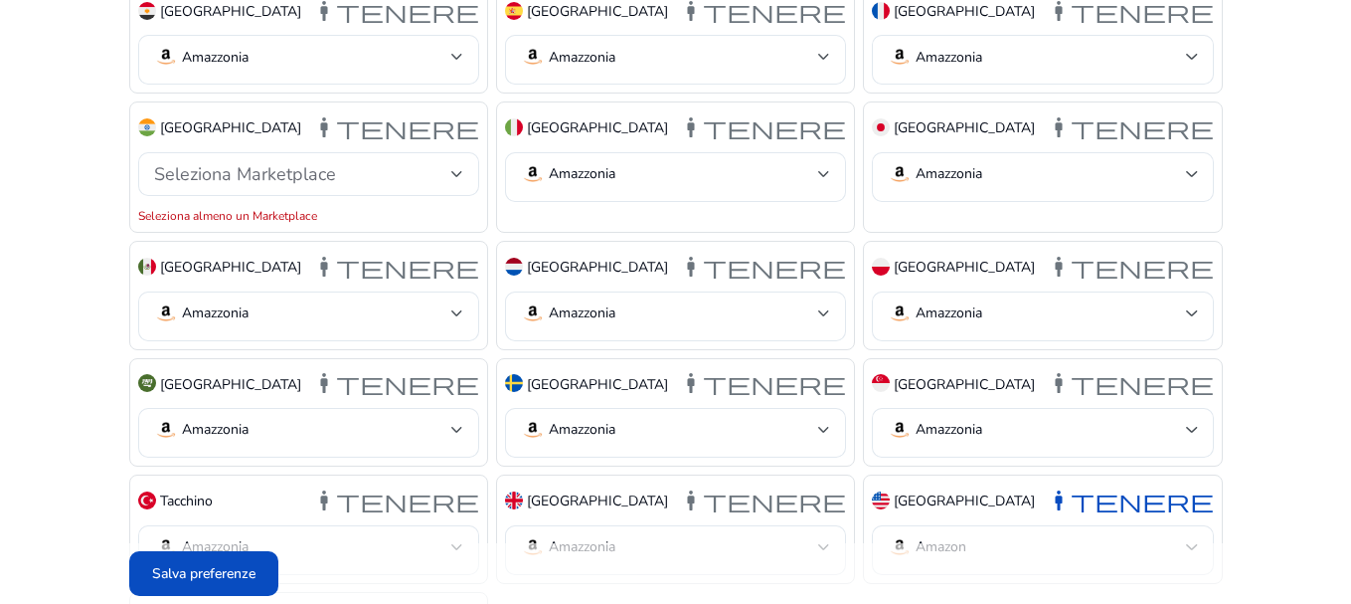
scroll to position [1066, 0]
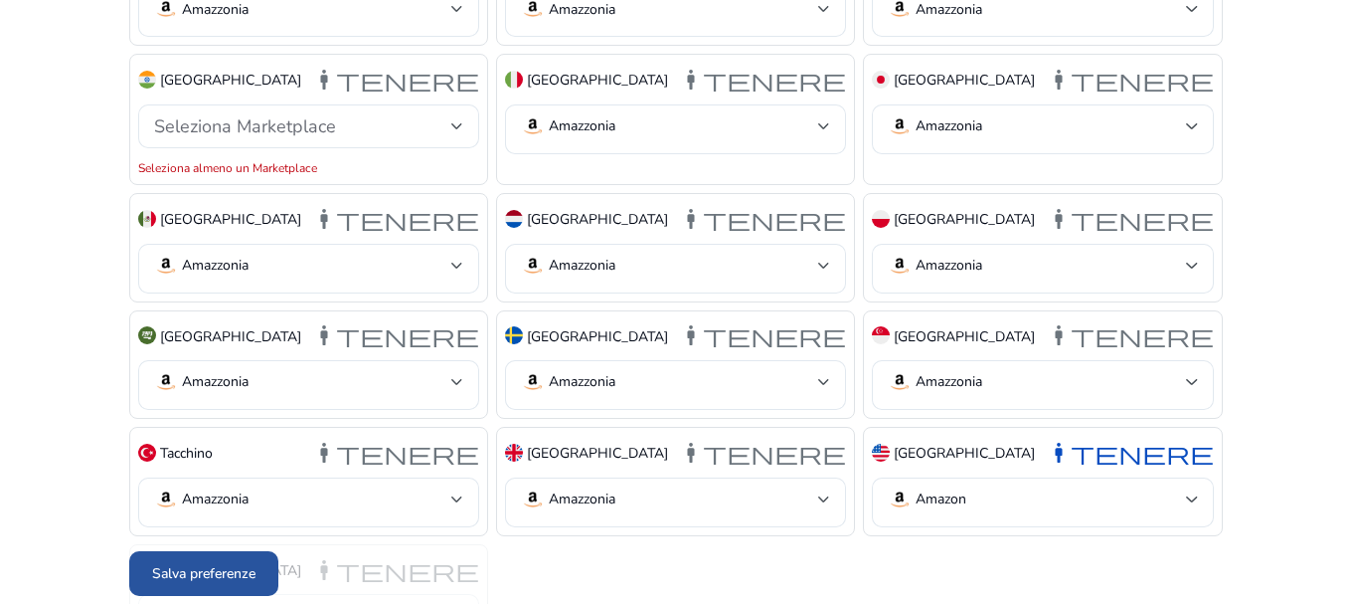
click at [157, 550] on span at bounding box center [203, 574] width 149 height 48
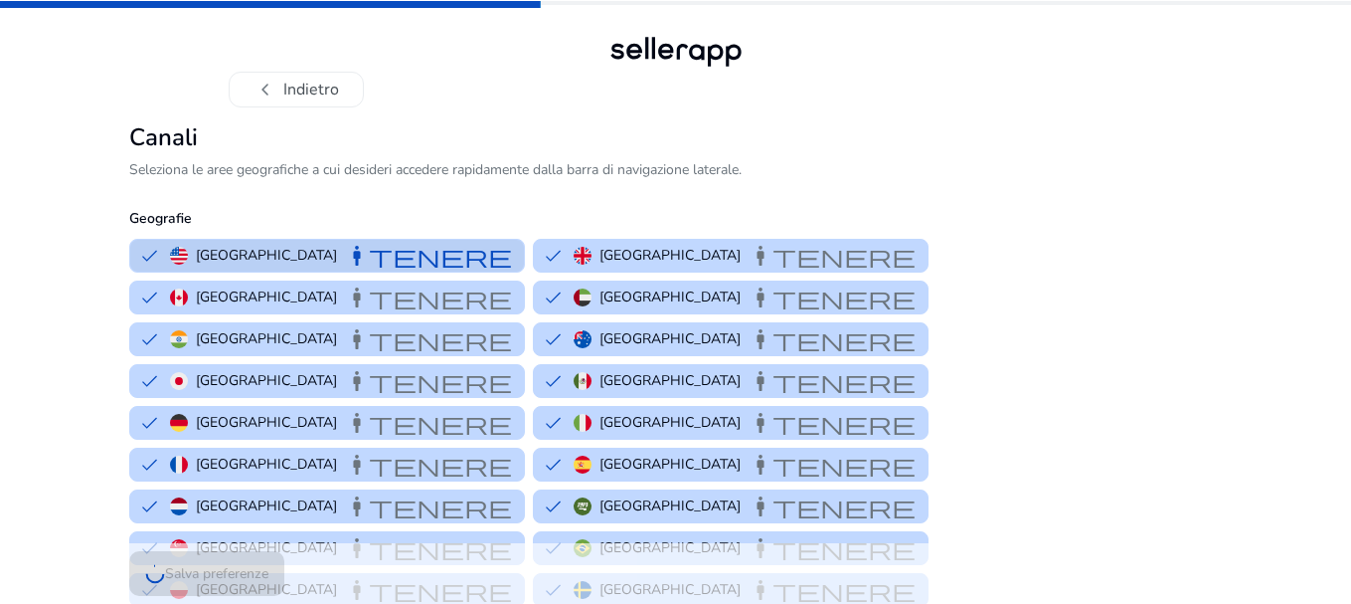
scroll to position [0, 0]
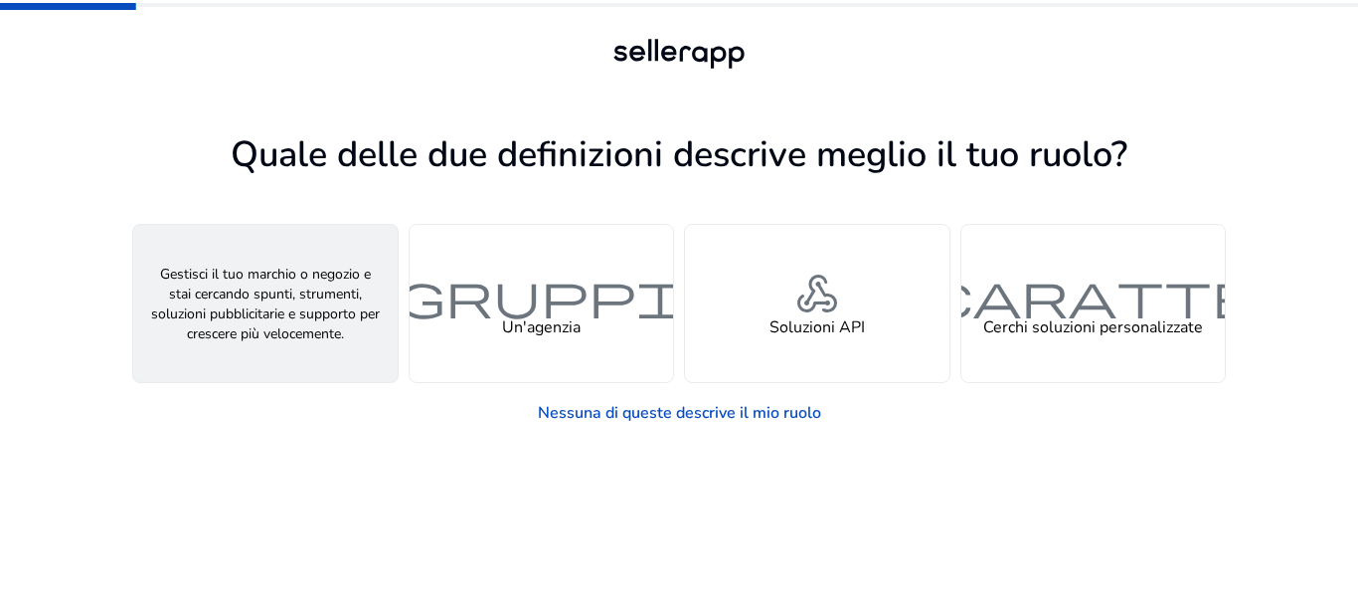
click at [296, 300] on font "persona" at bounding box center [265, 295] width 95 height 58
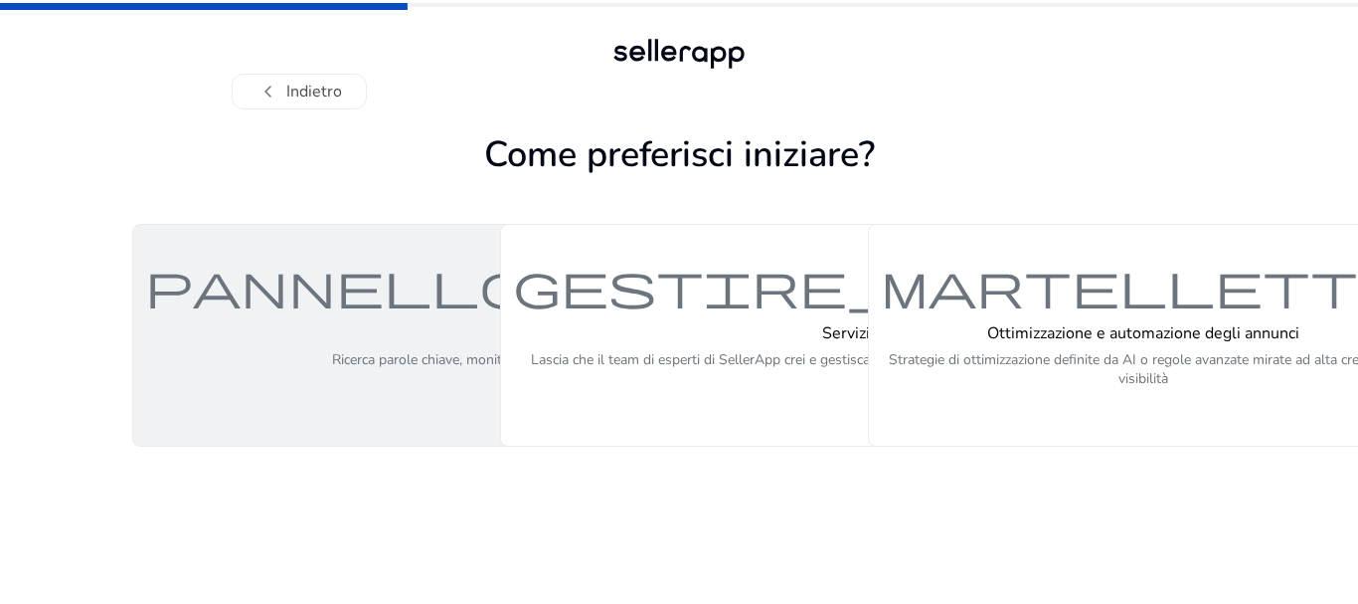
click at [247, 300] on font "pannello di controllo" at bounding box center [646, 285] width 1002 height 58
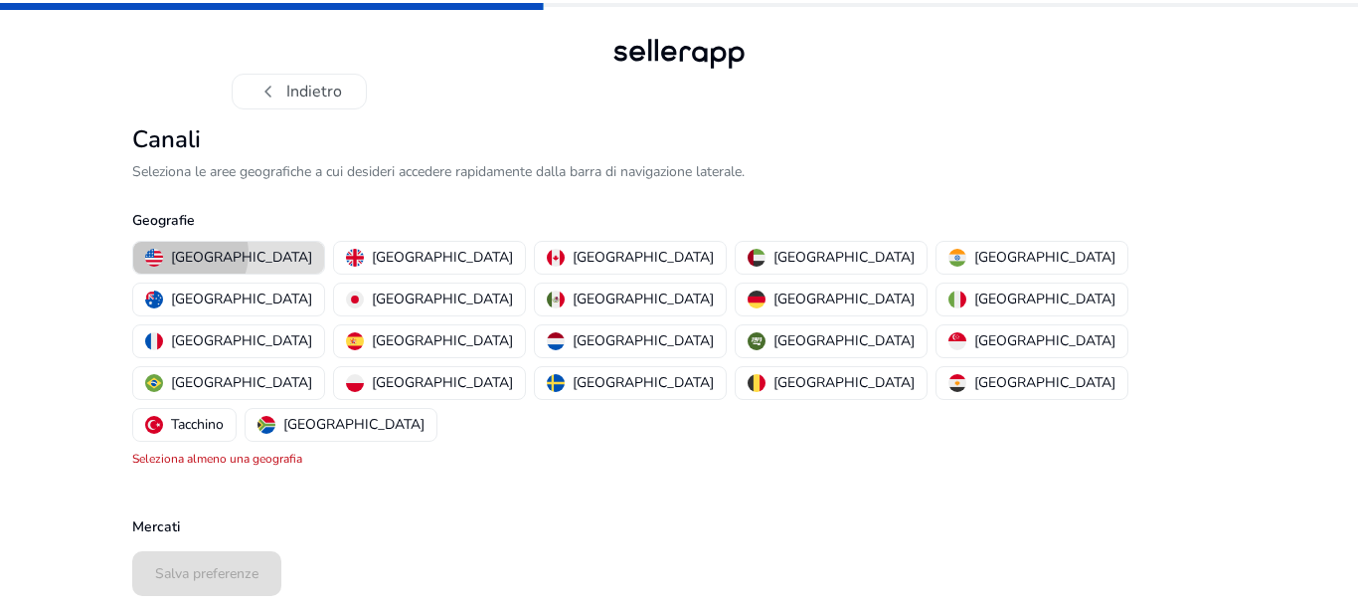
click at [187, 254] on font "[GEOGRAPHIC_DATA]" at bounding box center [241, 257] width 141 height 19
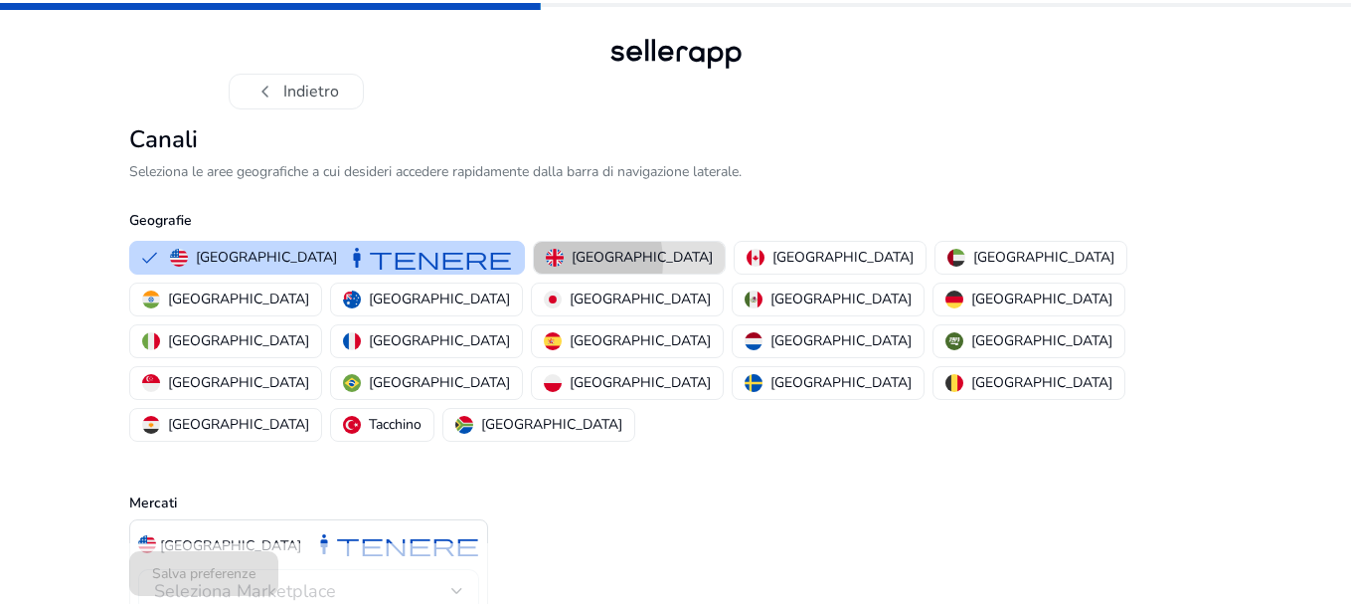
click at [546, 262] on img "button" at bounding box center [555, 258] width 18 height 18
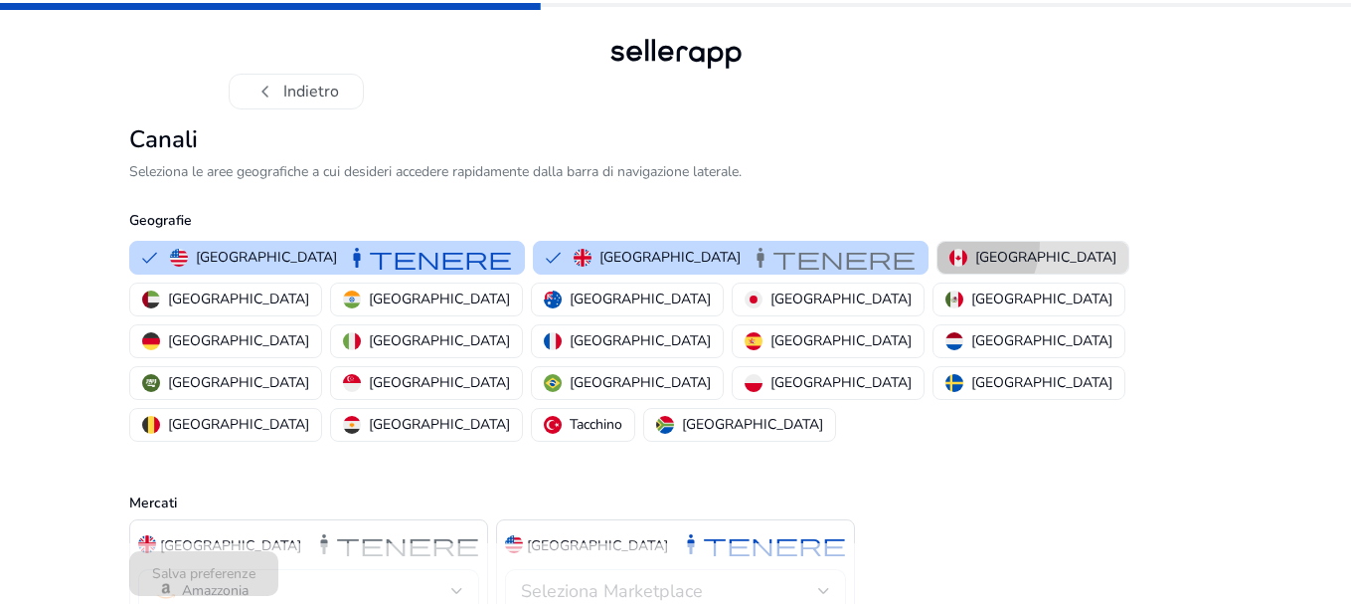
click at [938, 243] on button "[GEOGRAPHIC_DATA]" at bounding box center [1033, 258] width 191 height 32
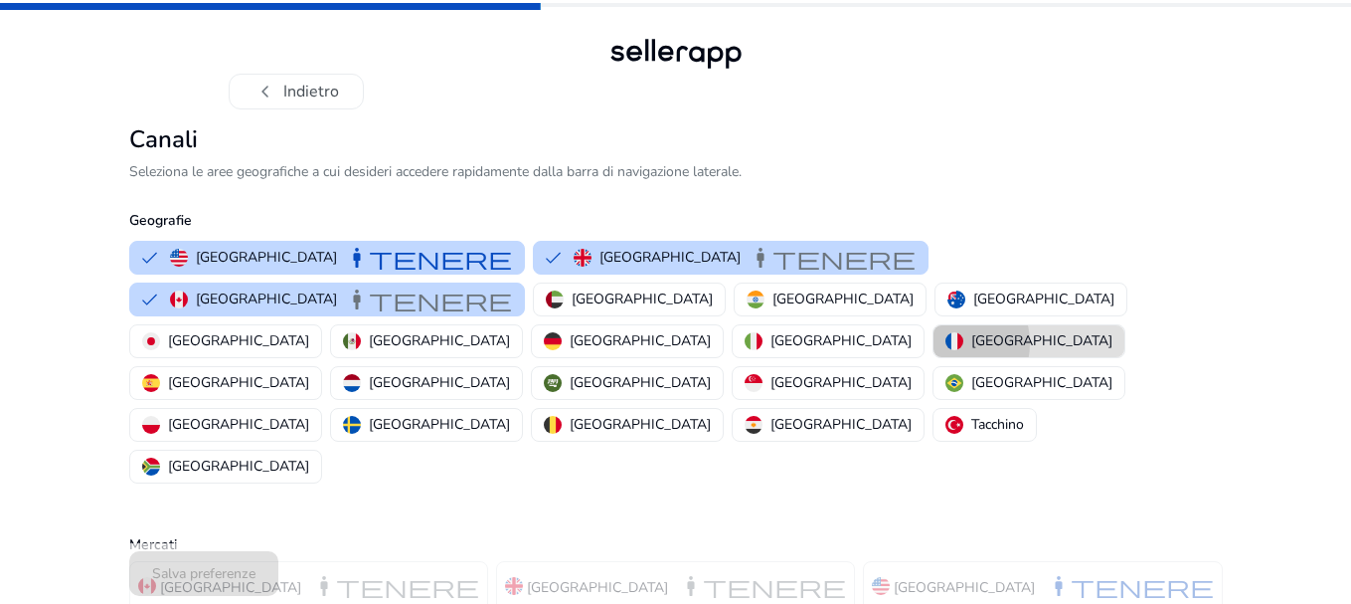
click at [964, 332] on img "button" at bounding box center [955, 341] width 18 height 18
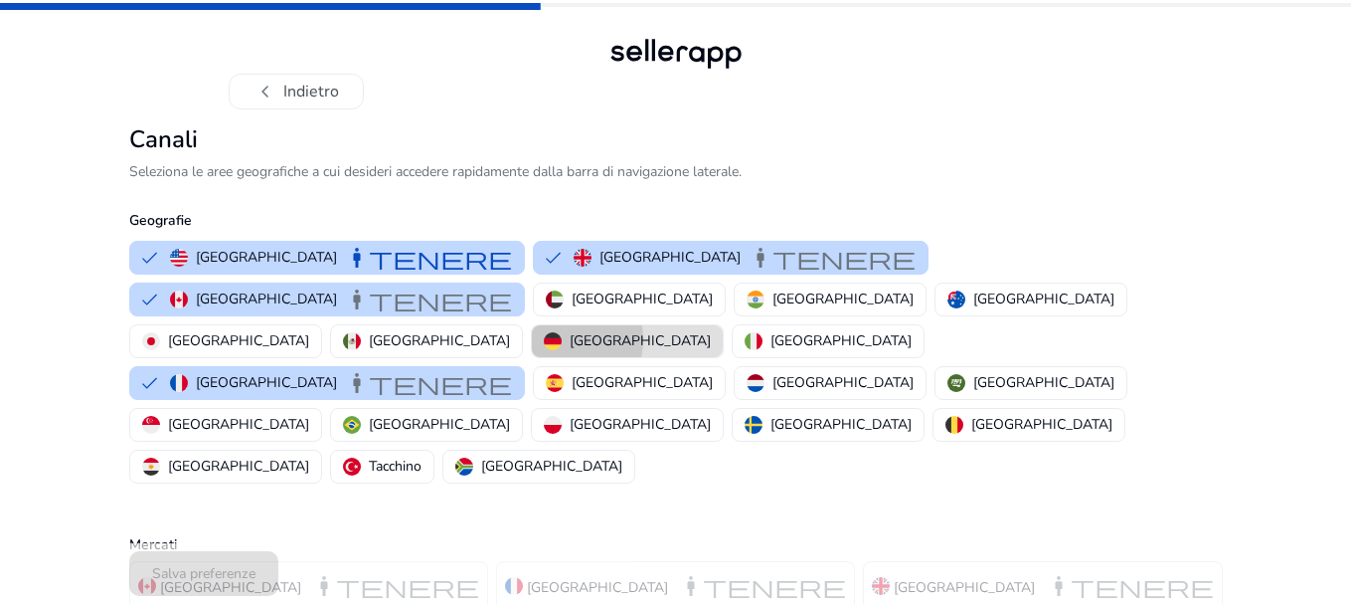
click at [562, 332] on img "button" at bounding box center [553, 341] width 18 height 18
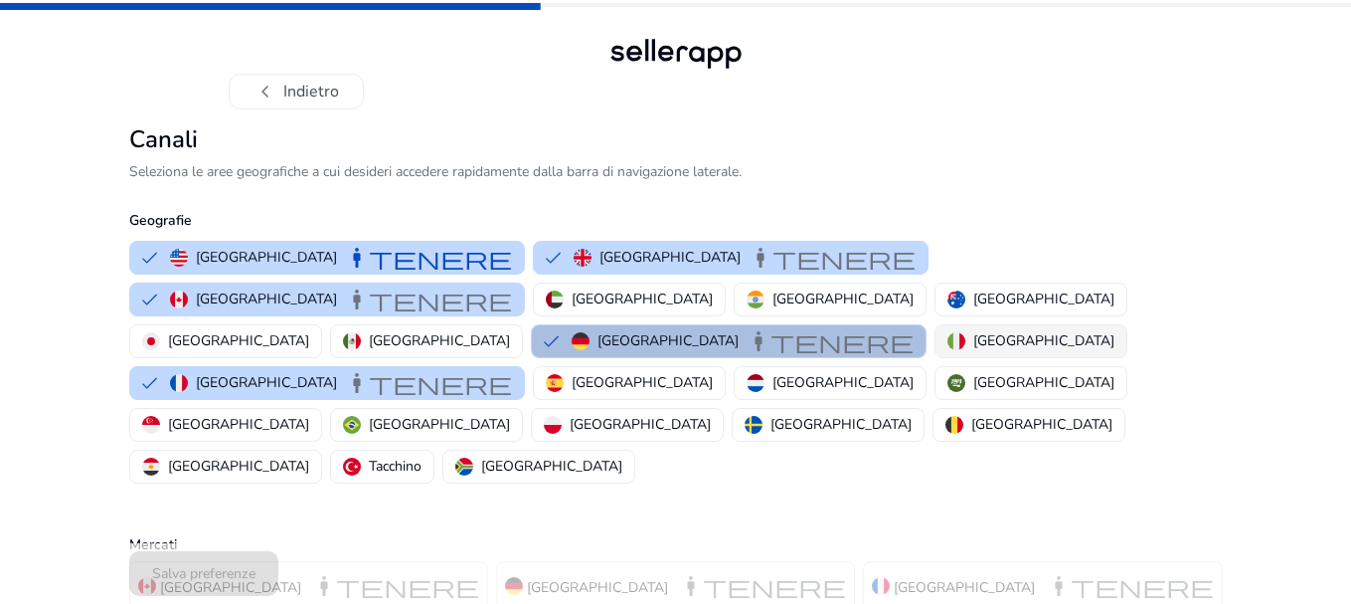
click at [966, 332] on img "button" at bounding box center [957, 341] width 18 height 18
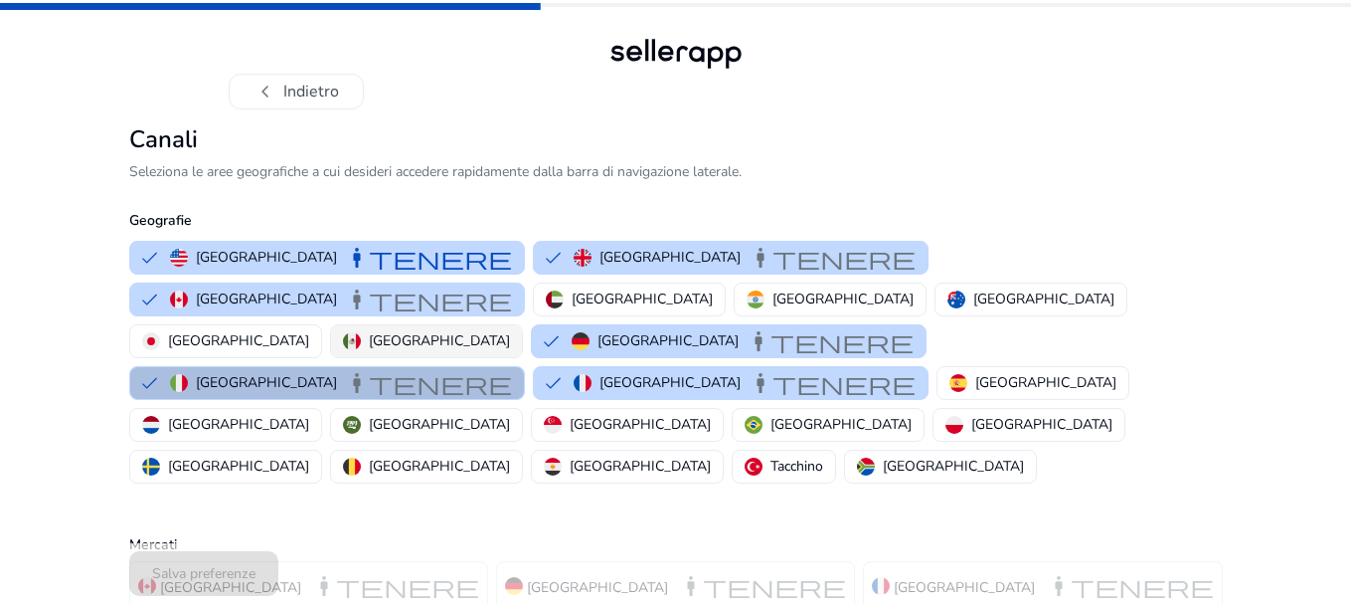
click at [361, 332] on img "button" at bounding box center [352, 341] width 18 height 18
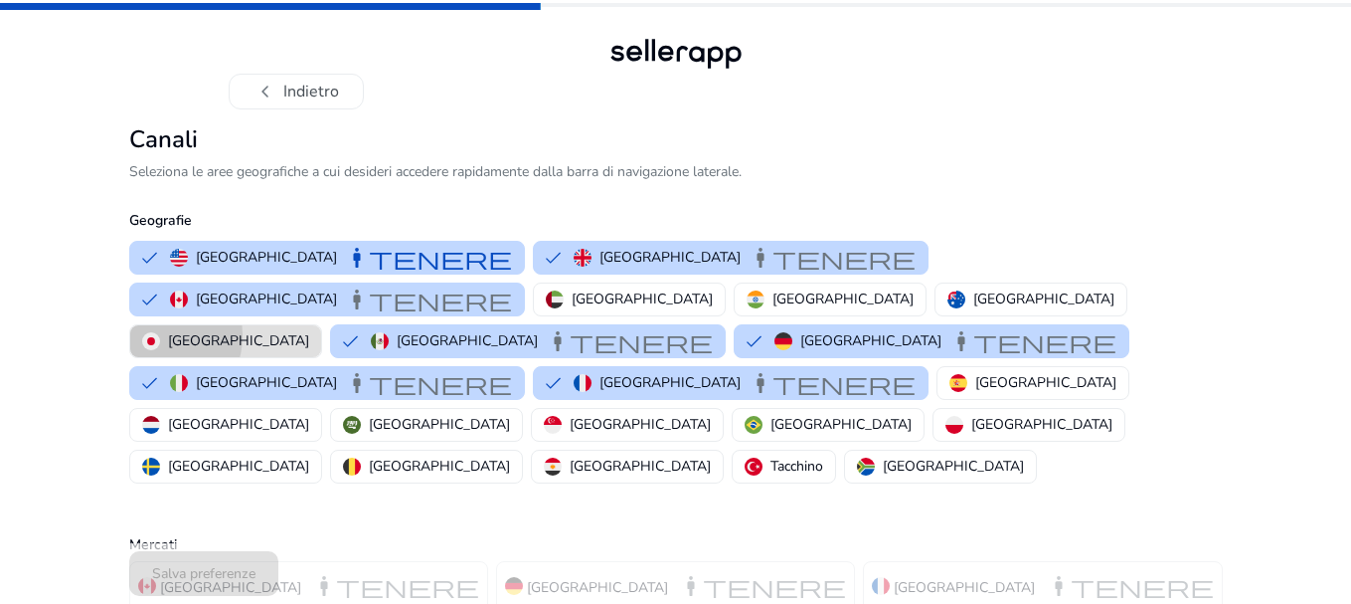
click at [160, 332] on img "button" at bounding box center [151, 341] width 18 height 18
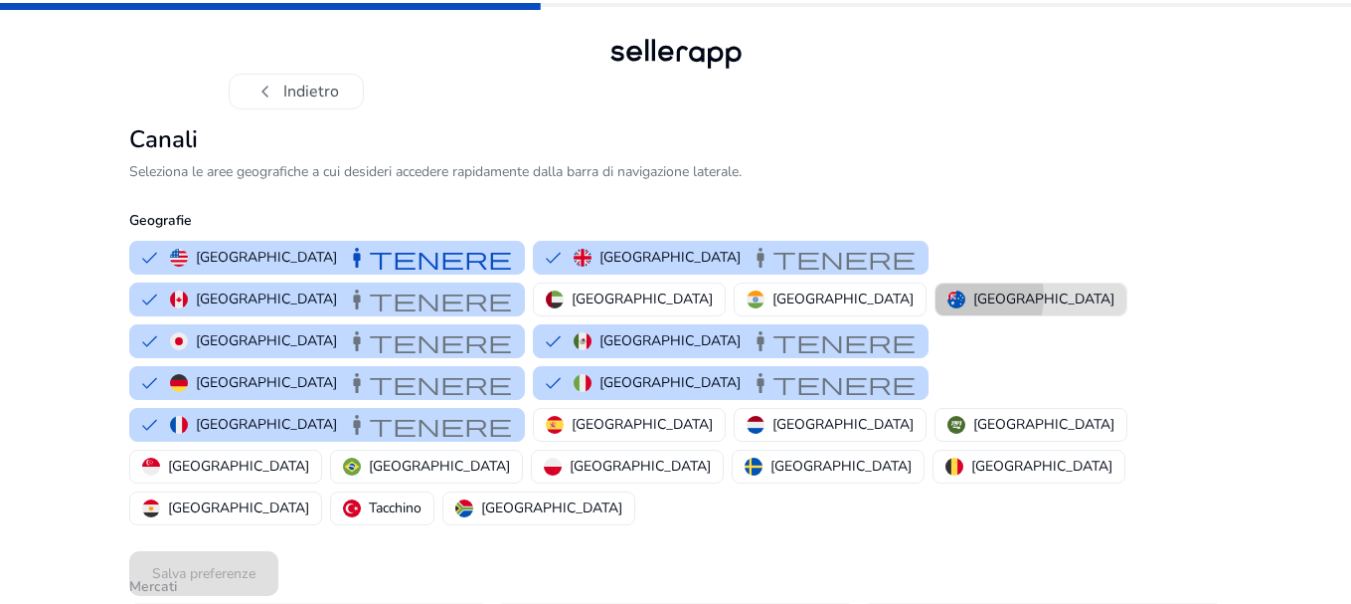
click at [948, 296] on img "button" at bounding box center [957, 299] width 18 height 18
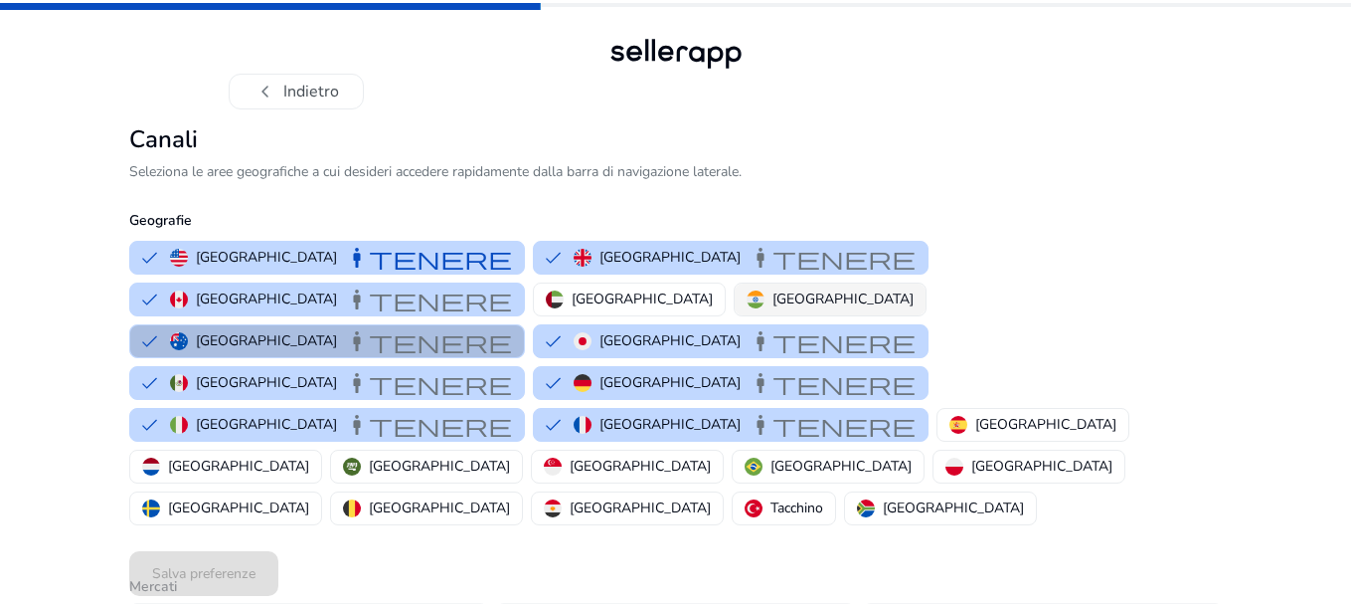
click at [735, 295] on button "[GEOGRAPHIC_DATA]" at bounding box center [830, 299] width 191 height 32
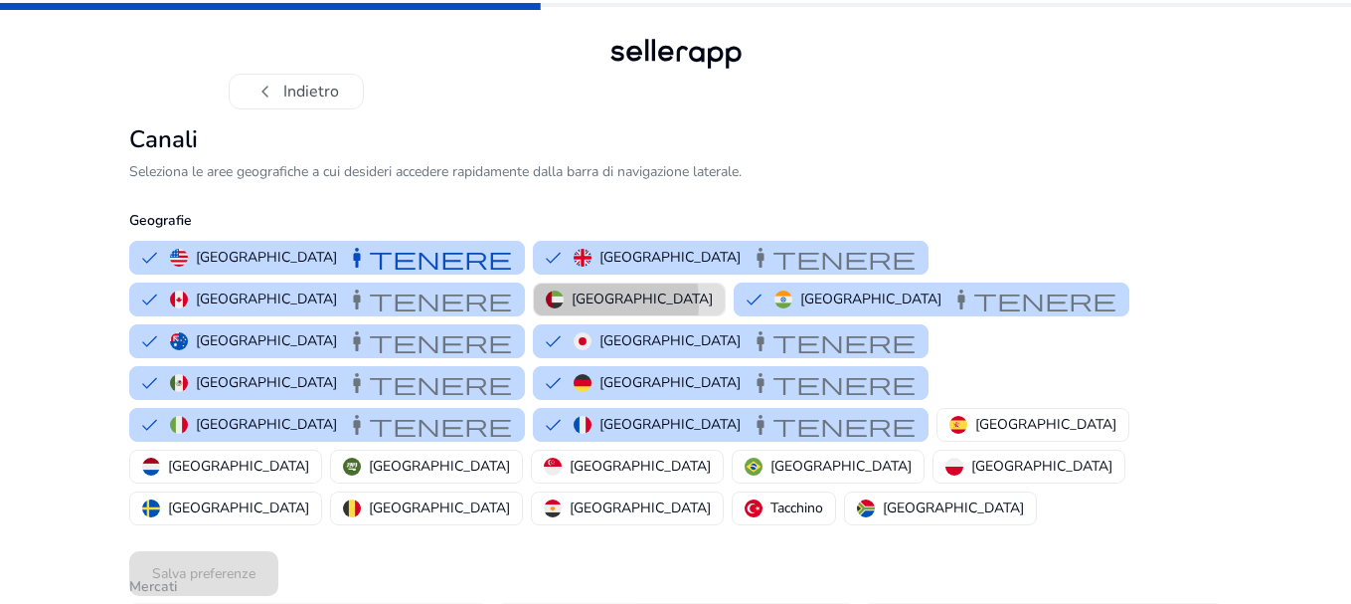
click at [546, 304] on img "button" at bounding box center [555, 299] width 18 height 18
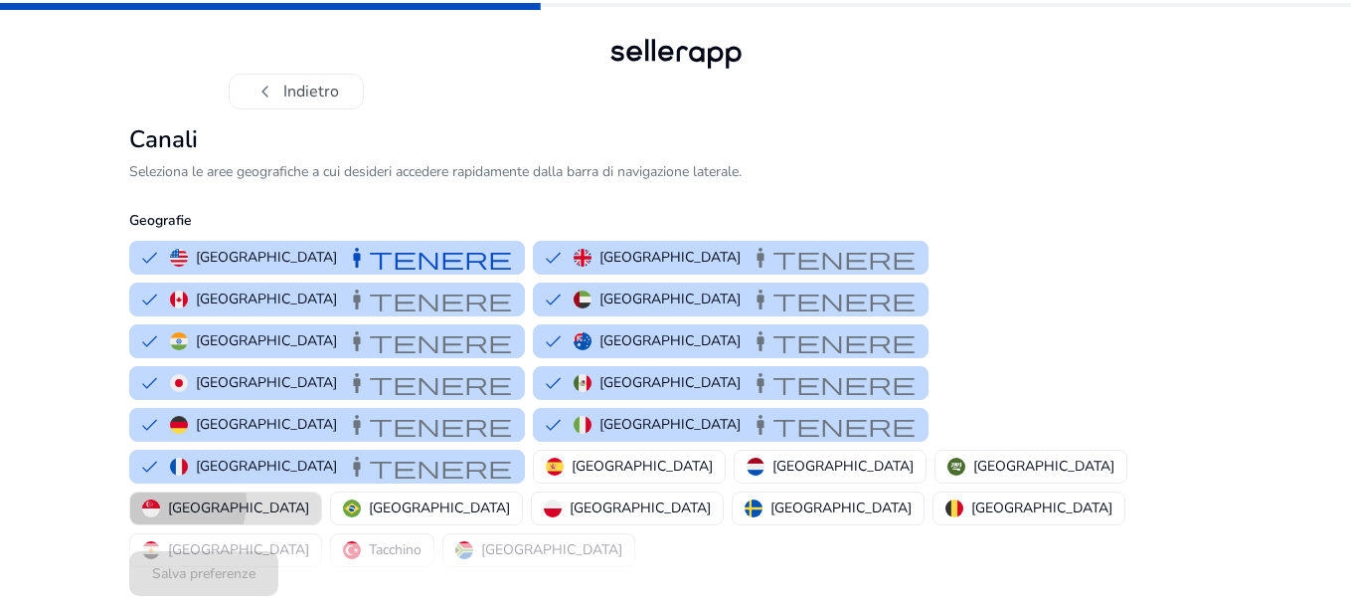
click at [168, 498] on font "[GEOGRAPHIC_DATA]" at bounding box center [238, 507] width 141 height 19
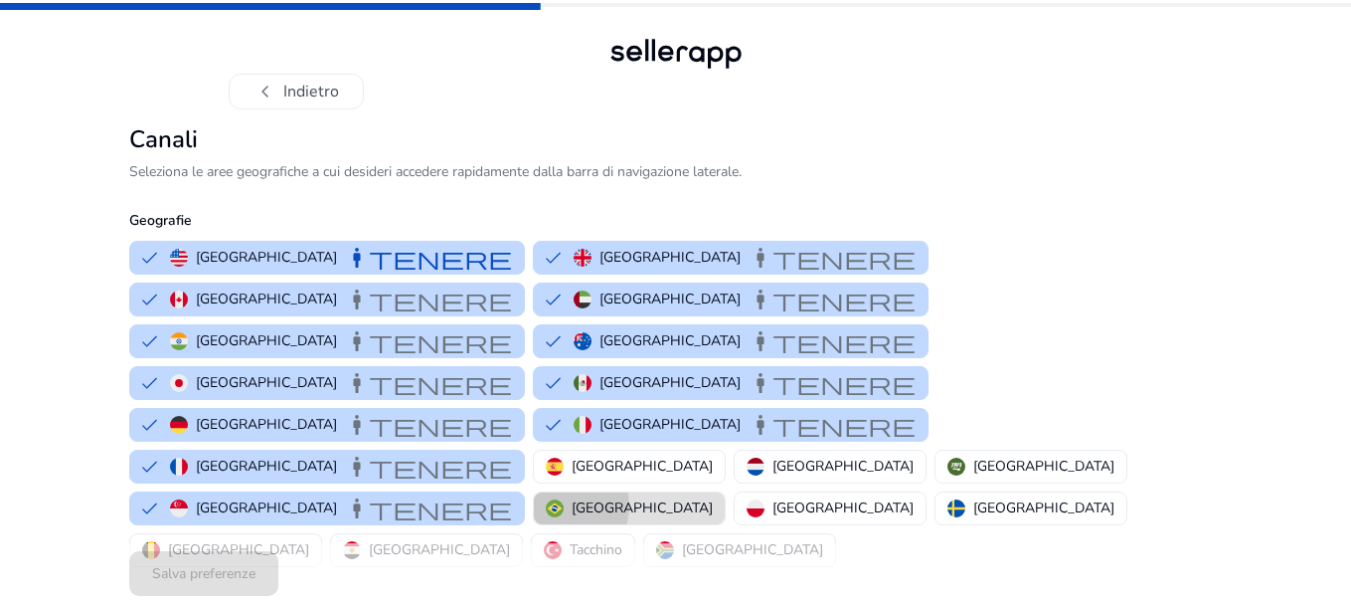
click at [546, 499] on img "button" at bounding box center [555, 508] width 18 height 18
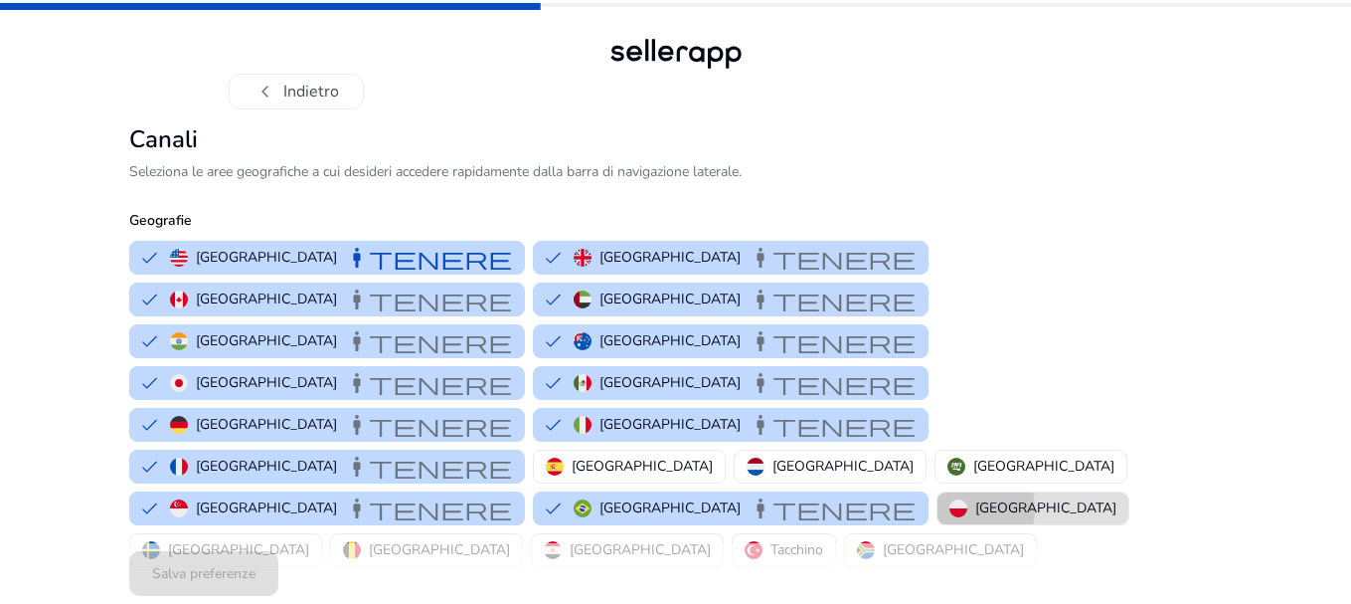
click at [950, 499] on img "button" at bounding box center [959, 508] width 18 height 18
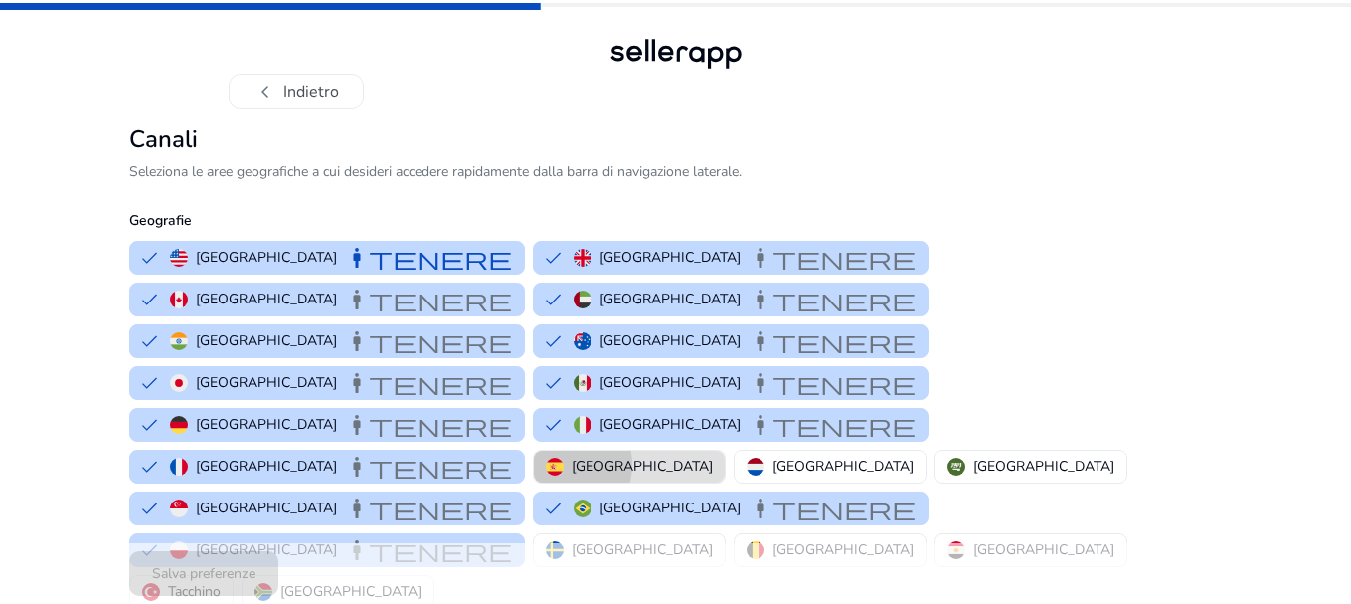
click at [564, 457] on img "button" at bounding box center [555, 466] width 18 height 18
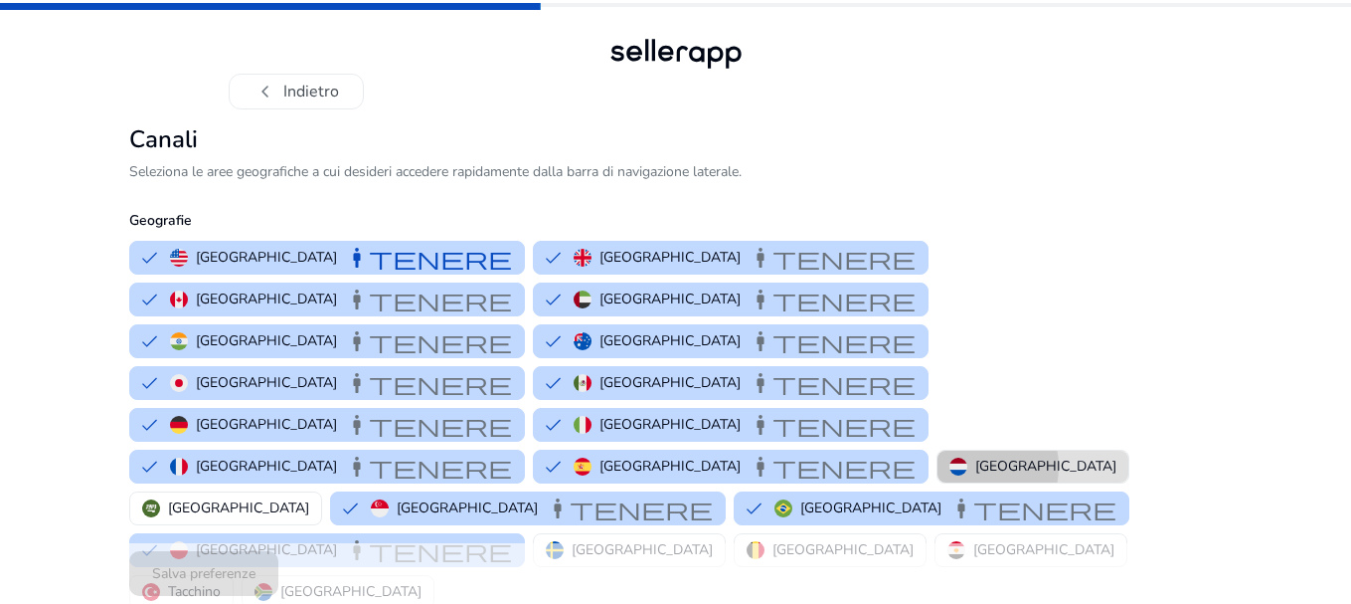
click at [968, 457] on img "button" at bounding box center [959, 466] width 18 height 18
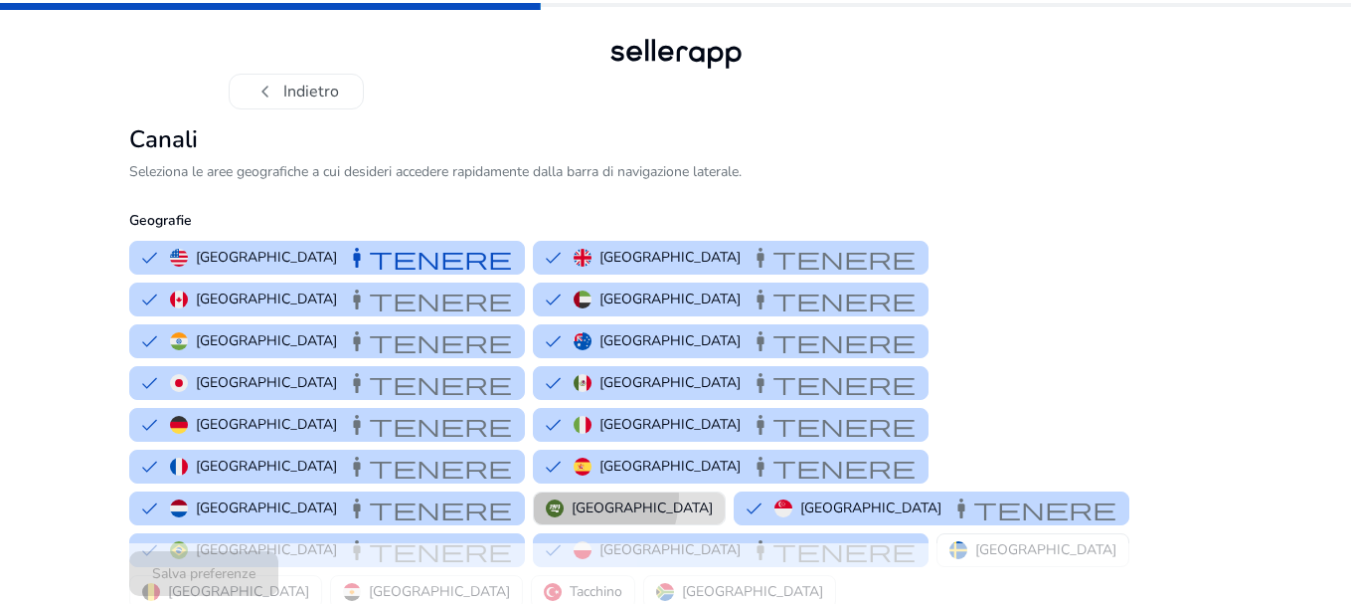
click at [534, 492] on button "[GEOGRAPHIC_DATA]" at bounding box center [629, 508] width 191 height 32
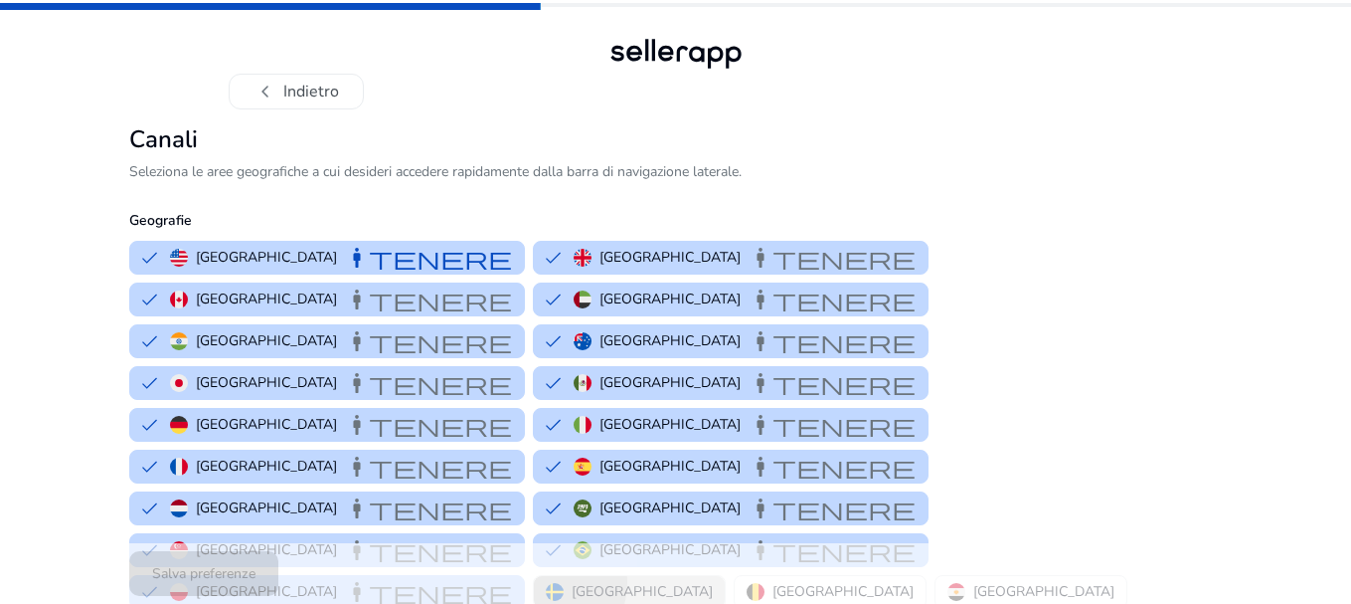
click at [725, 576] on button "[GEOGRAPHIC_DATA]" at bounding box center [629, 592] width 191 height 32
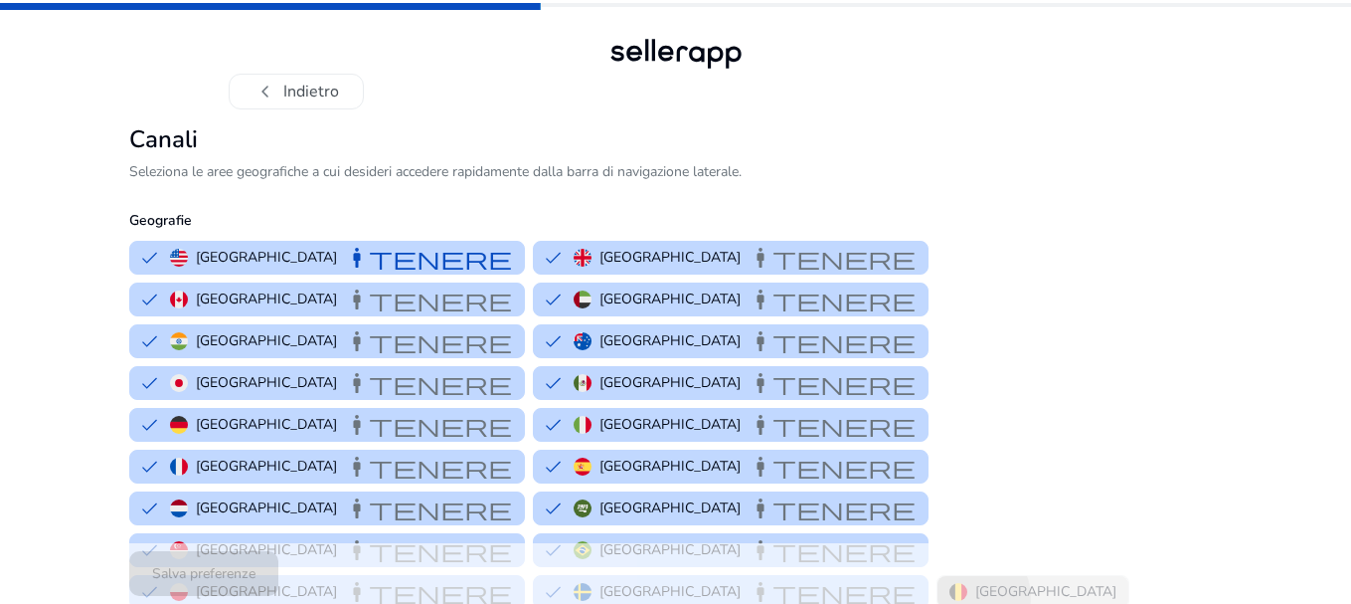
click at [1077, 581] on div "[GEOGRAPHIC_DATA]" at bounding box center [1033, 591] width 167 height 21
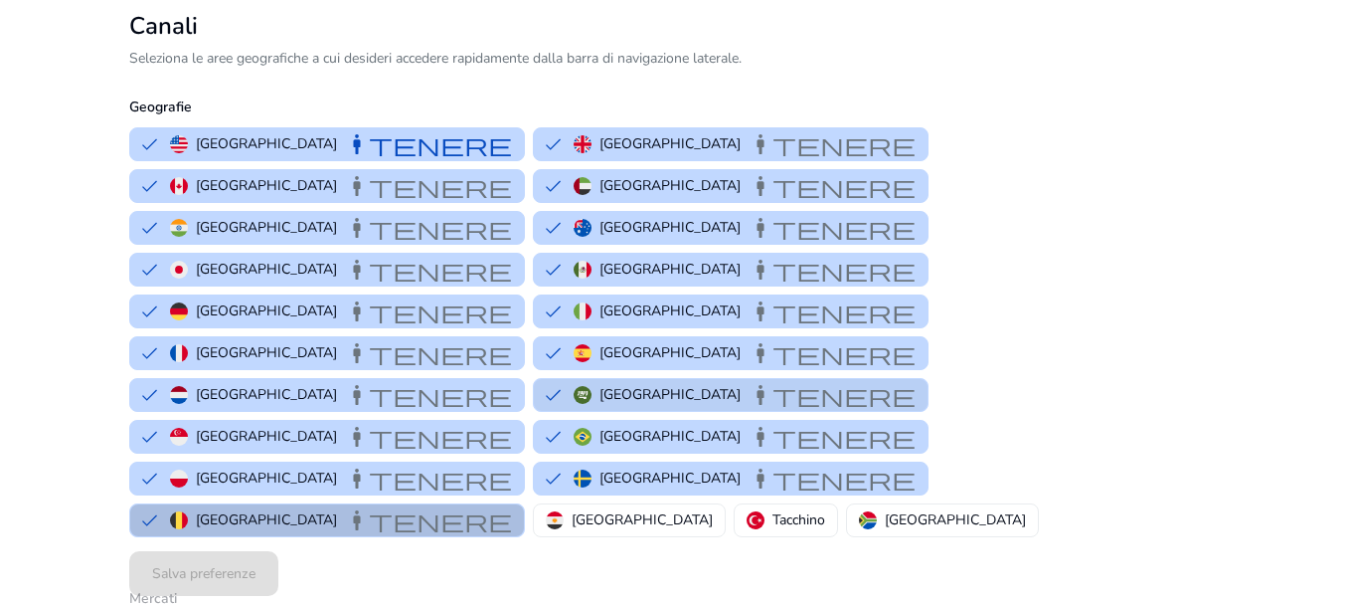
scroll to position [116, 0]
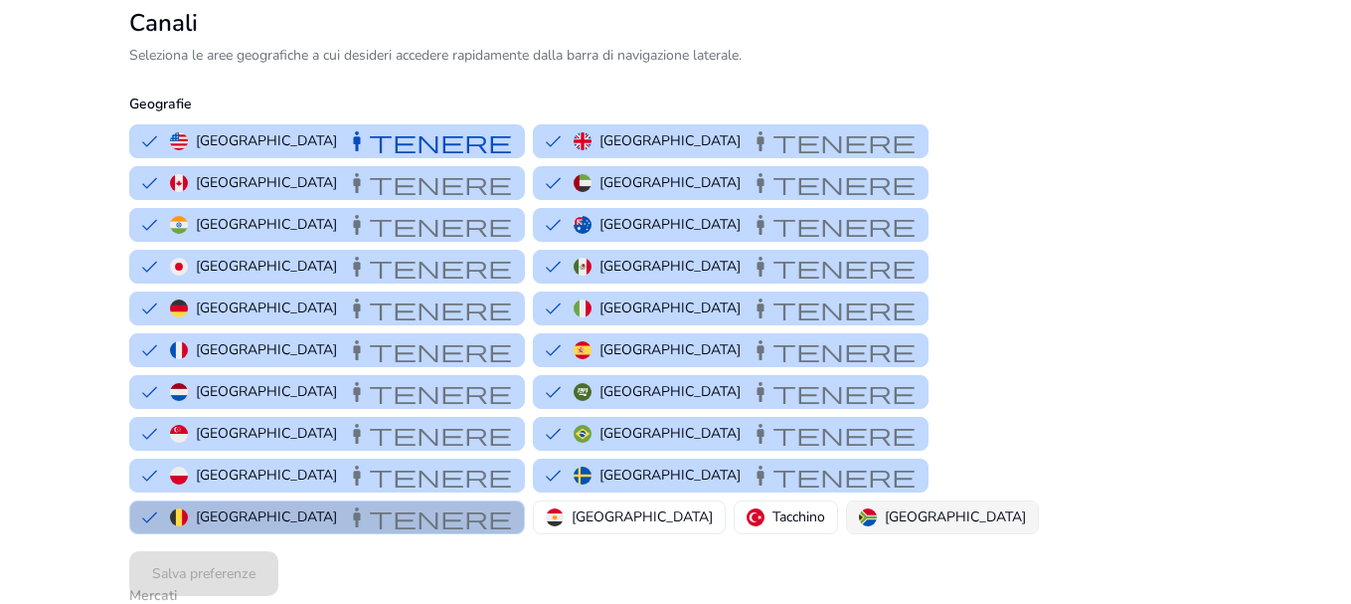
click at [847, 501] on button "[GEOGRAPHIC_DATA]" at bounding box center [942, 517] width 191 height 32
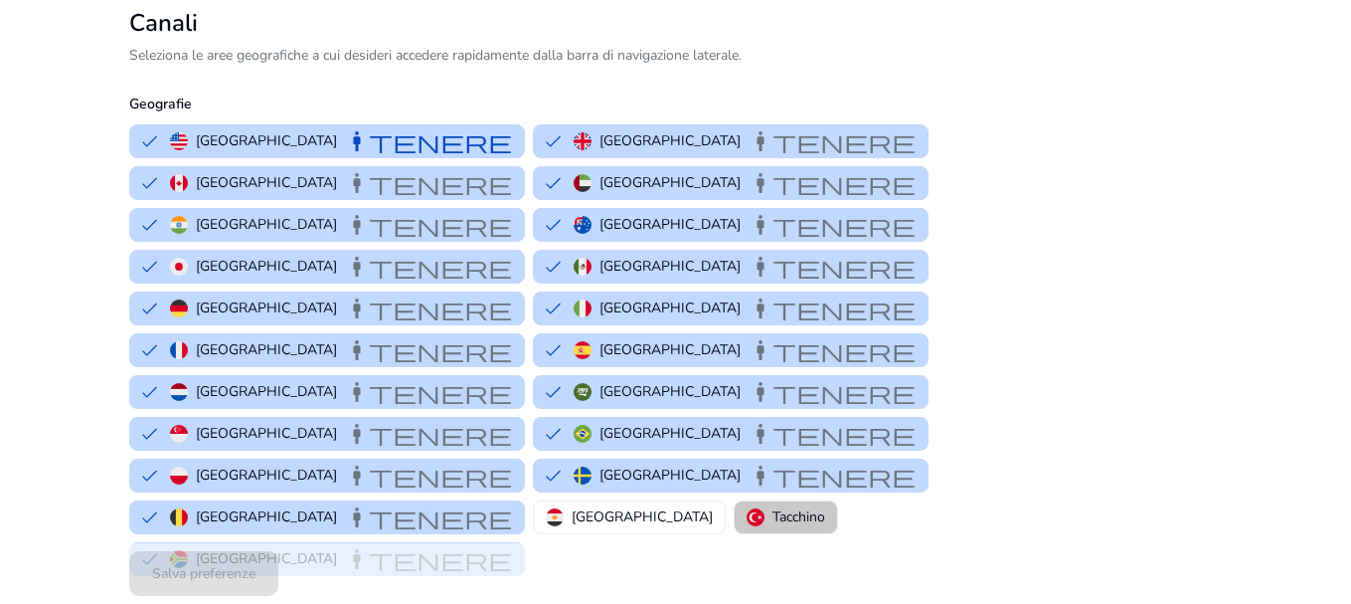
click at [735, 501] on button "Tacchino" at bounding box center [786, 517] width 102 height 32
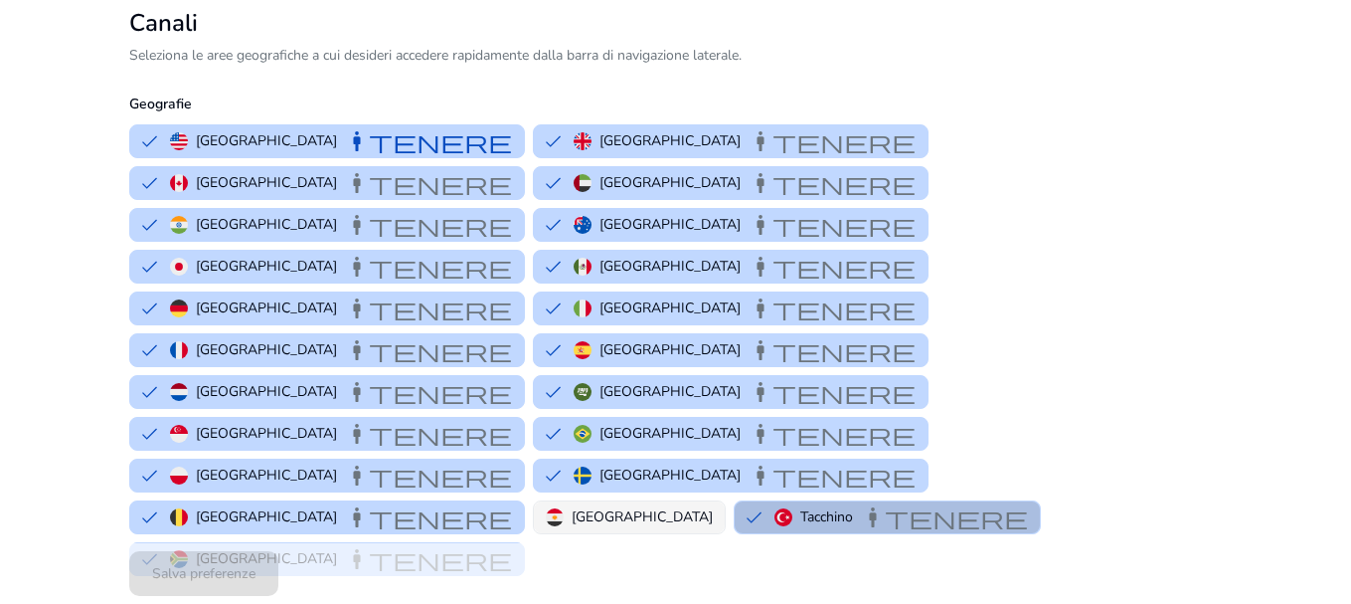
click at [546, 508] on img "button" at bounding box center [555, 517] width 18 height 18
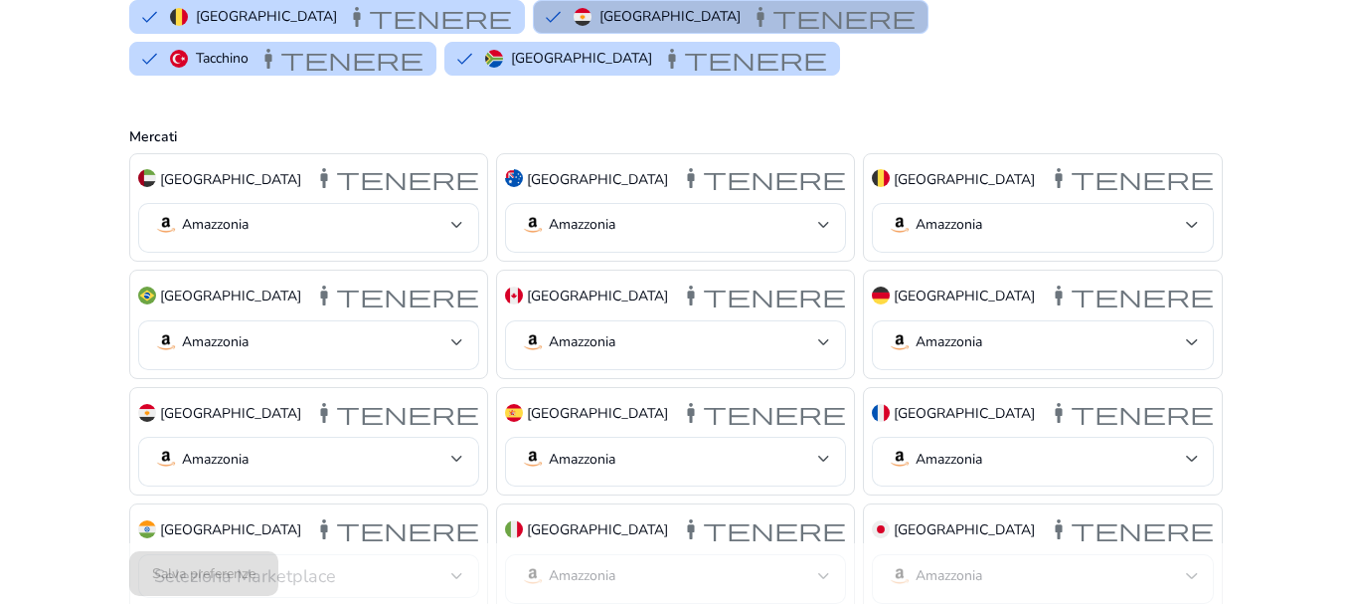
scroll to position [618, 0]
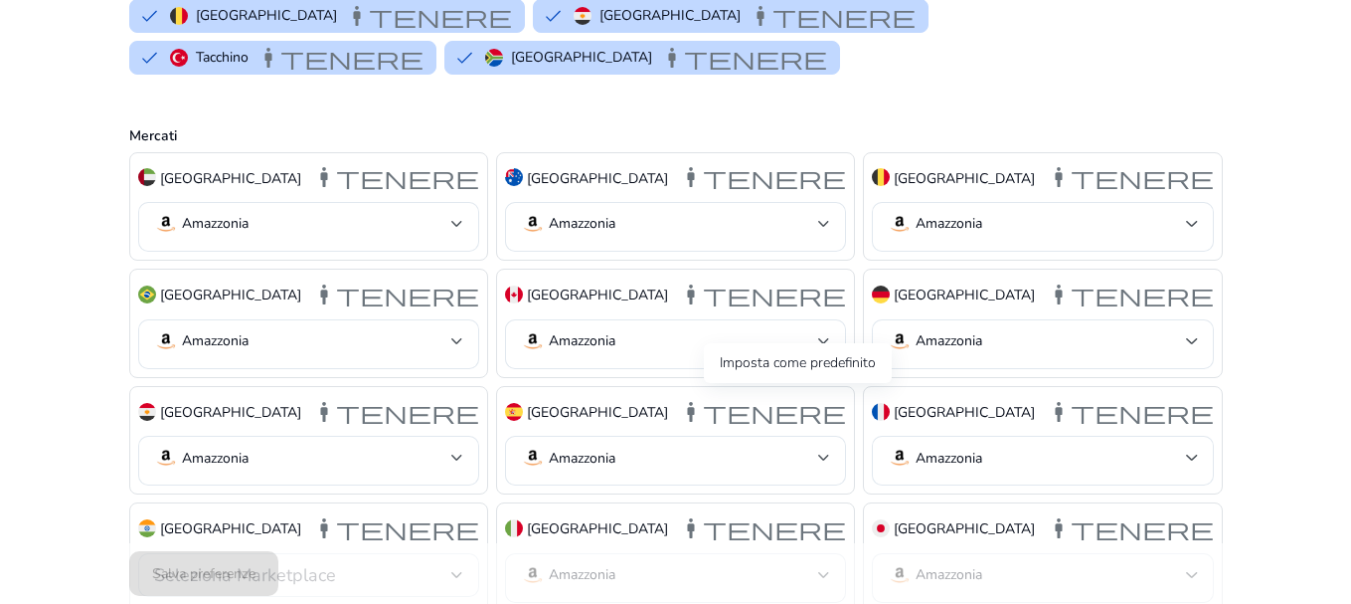
click at [810, 514] on font "Mantenere" at bounding box center [762, 528] width 167 height 28
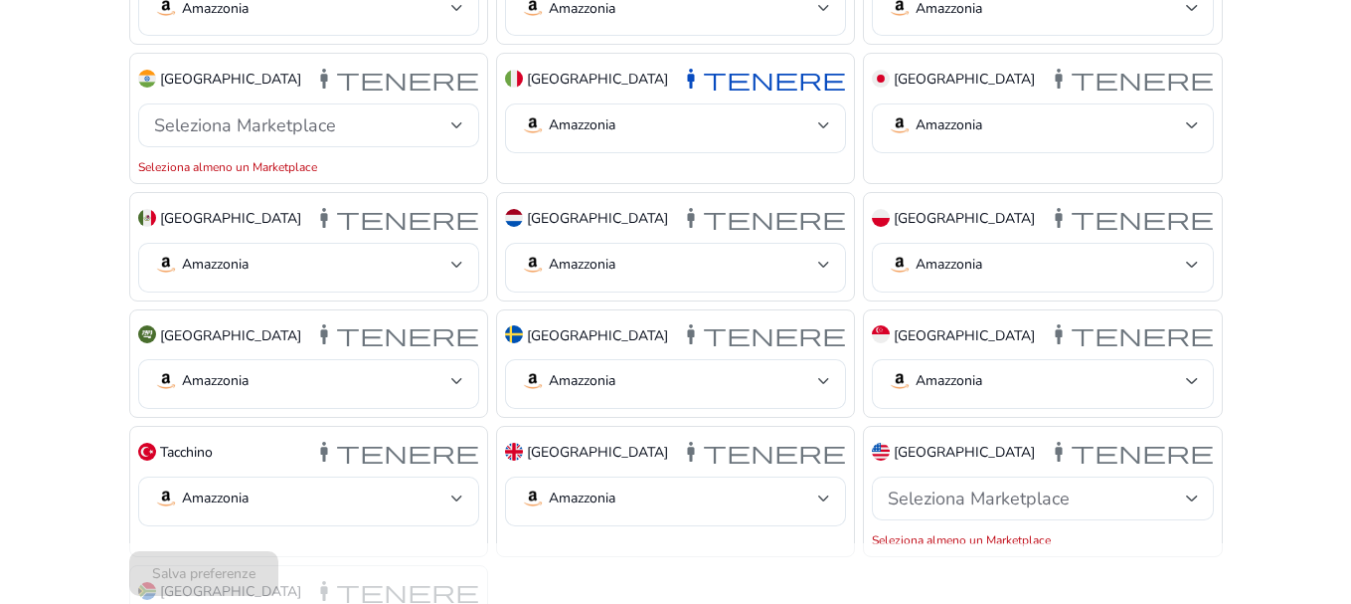
scroll to position [1069, 0]
click at [1135, 436] on font "Mantenere" at bounding box center [1130, 450] width 167 height 28
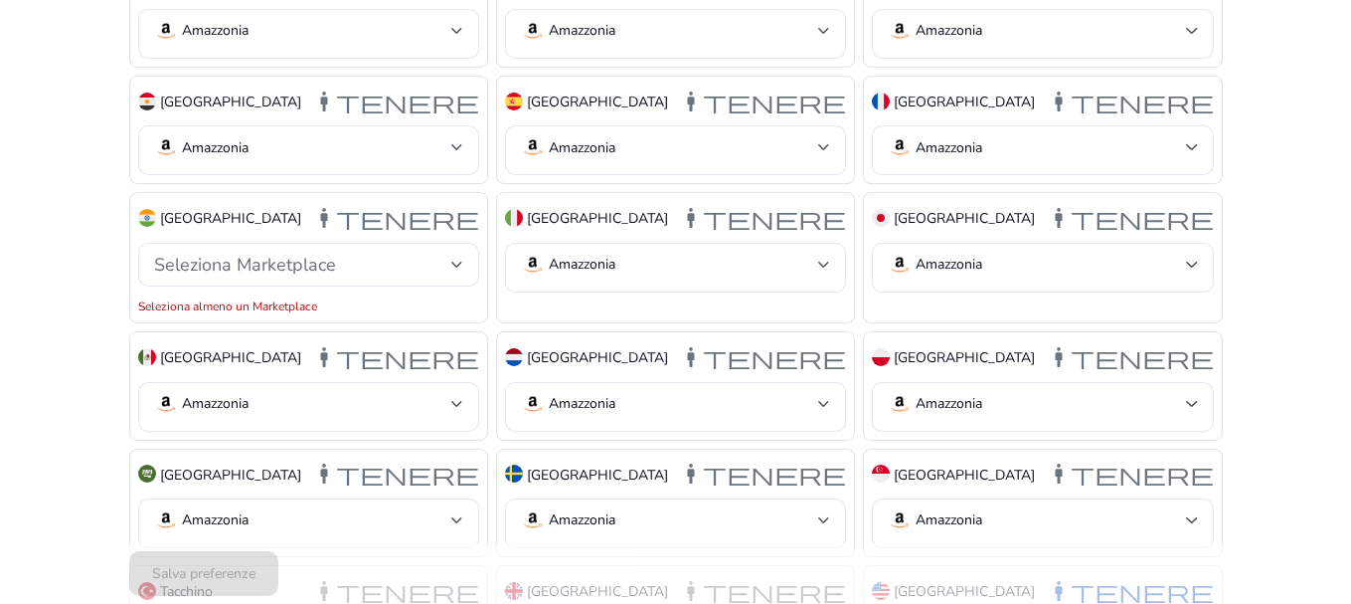
scroll to position [1088, 0]
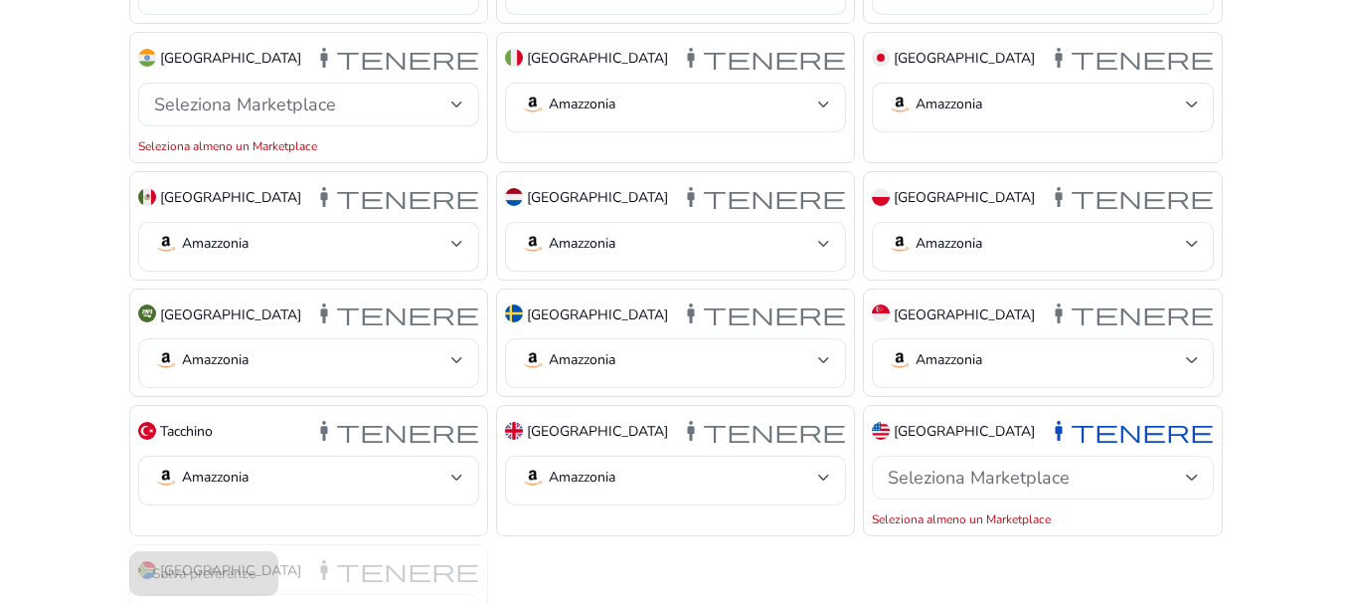
click at [1169, 455] on div "Seleziona Marketplace" at bounding box center [1042, 477] width 309 height 44
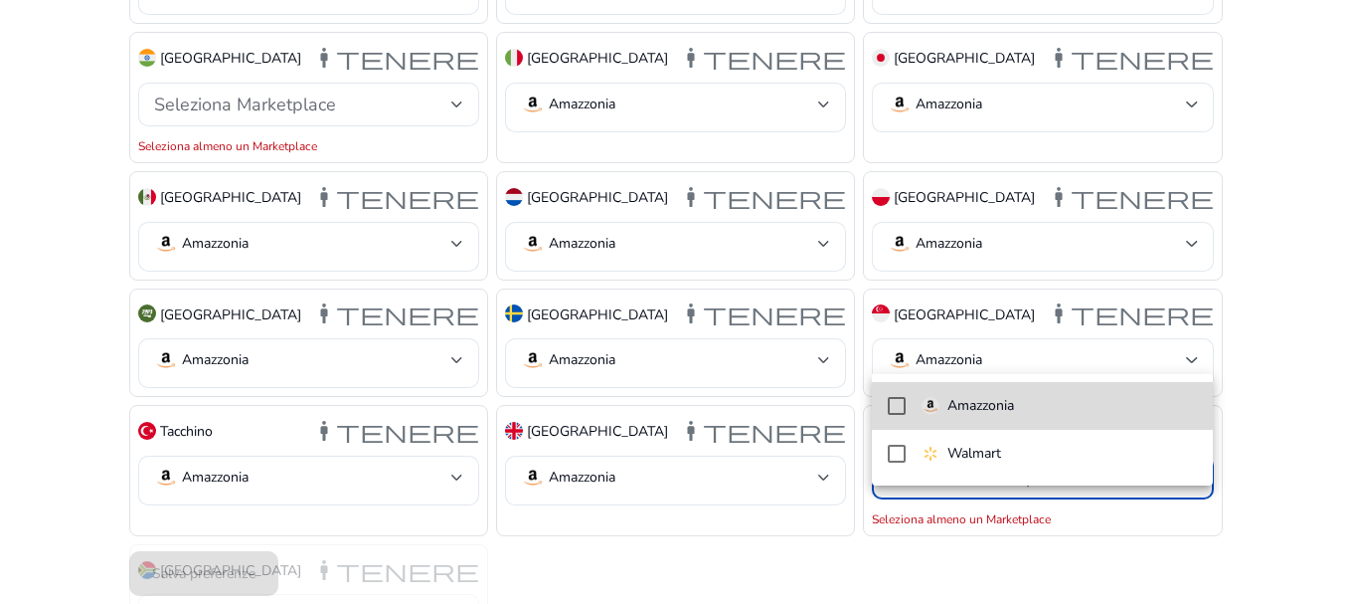
click at [1034, 382] on mat-option "Amazzonia" at bounding box center [1042, 406] width 341 height 48
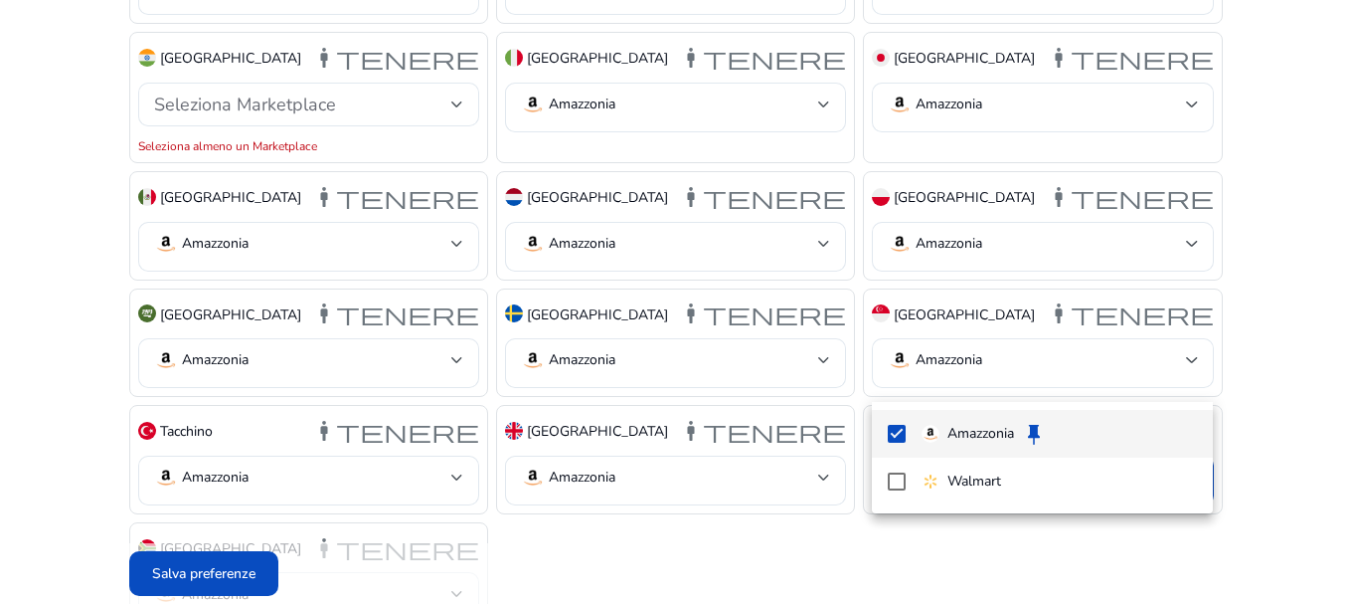
scroll to position [1066, 0]
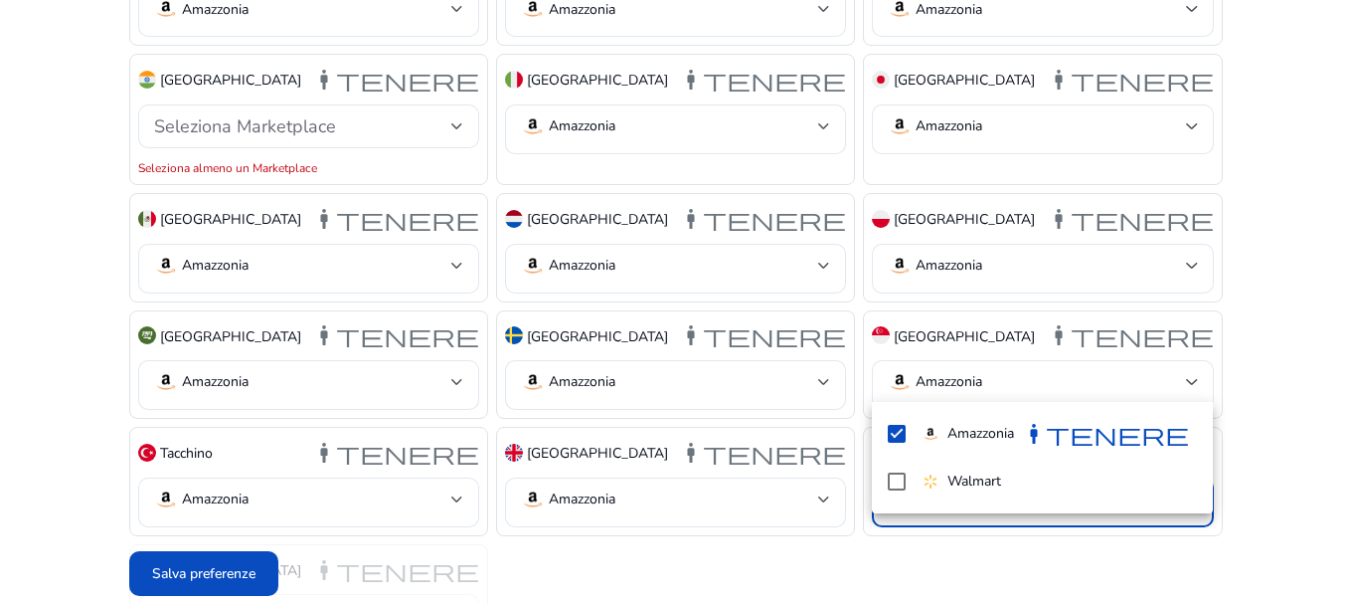
click at [222, 579] on div at bounding box center [675, 302] width 1351 height 604
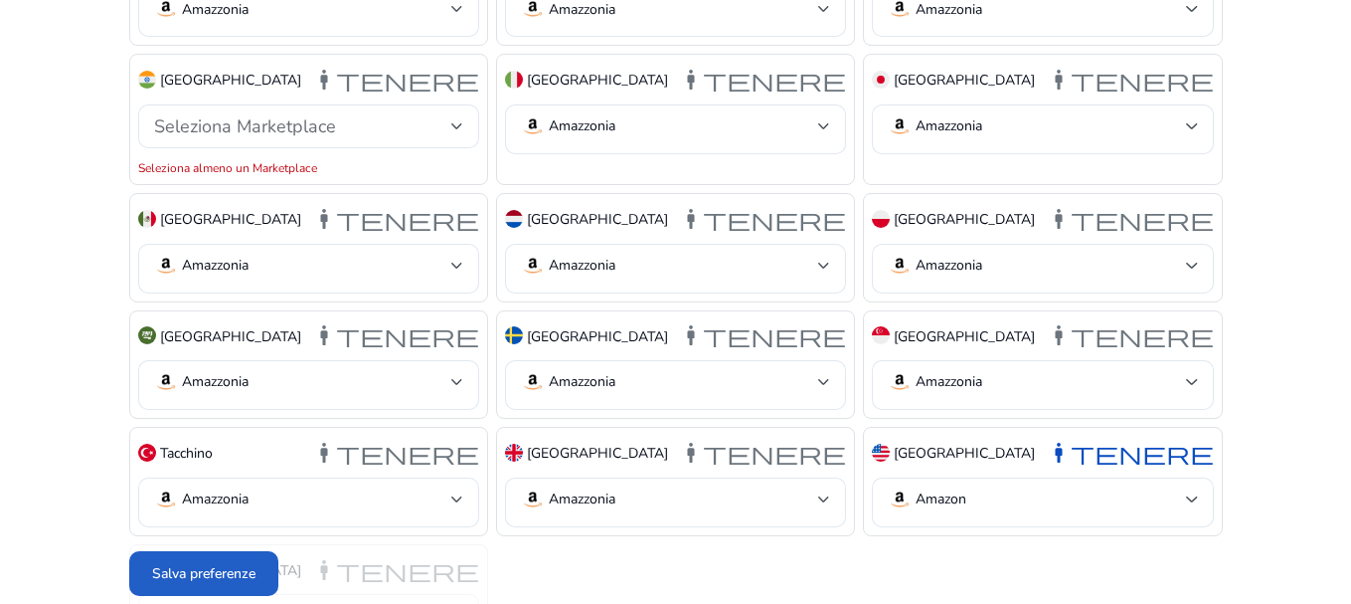
click at [222, 579] on font "Salva preferenze" at bounding box center [203, 573] width 103 height 19
